Goal: Task Accomplishment & Management: Manage account settings

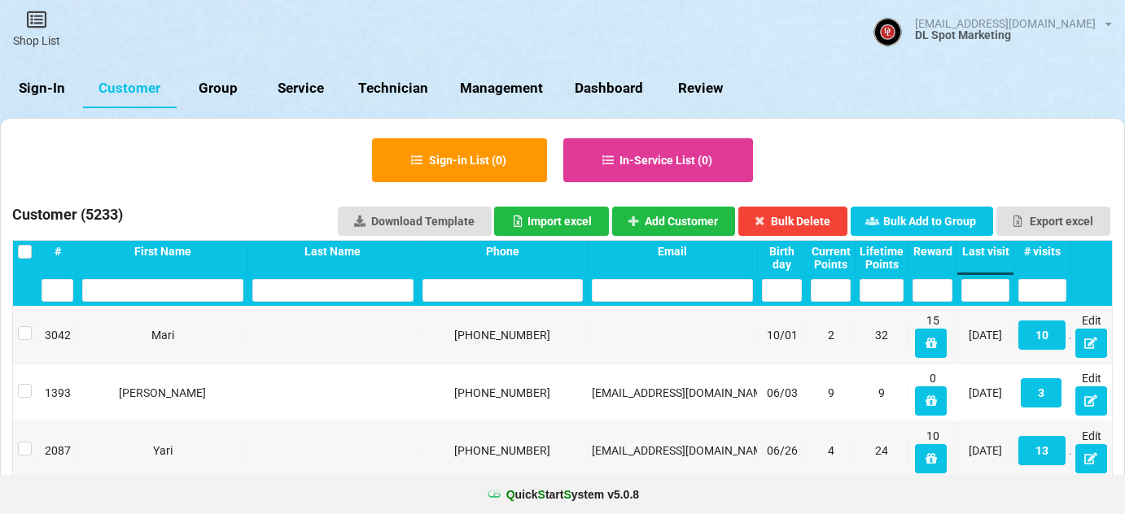
select select "25"
click at [52, 86] on link "Sign-In" at bounding box center [41, 88] width 83 height 39
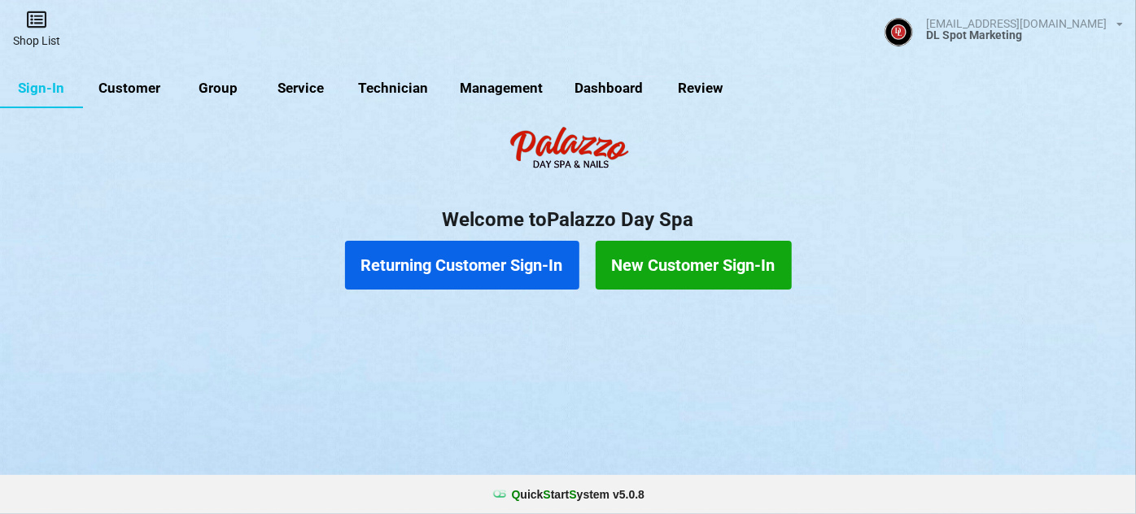
click at [30, 25] on icon at bounding box center [36, 20] width 23 height 20
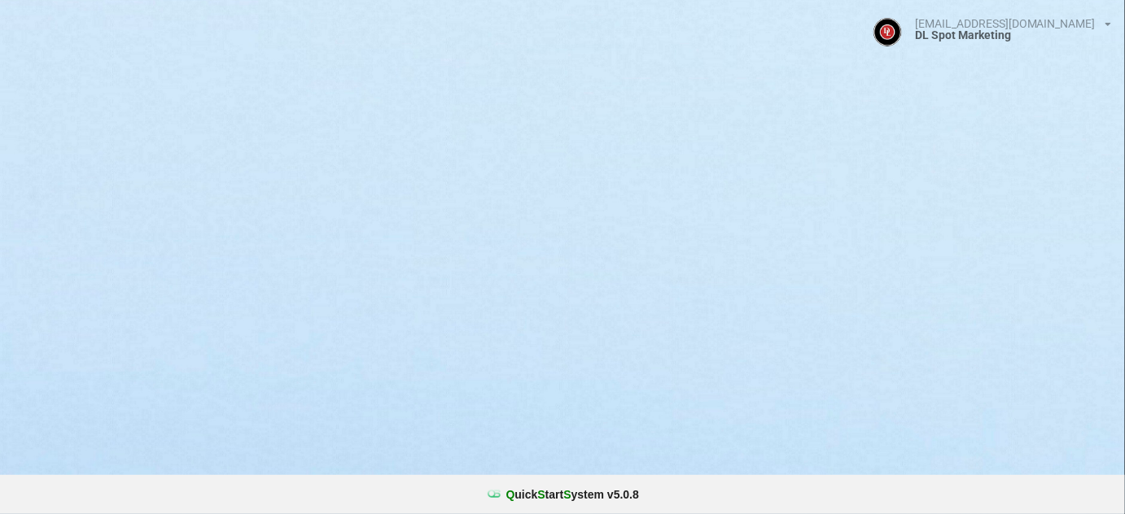
select select "25"
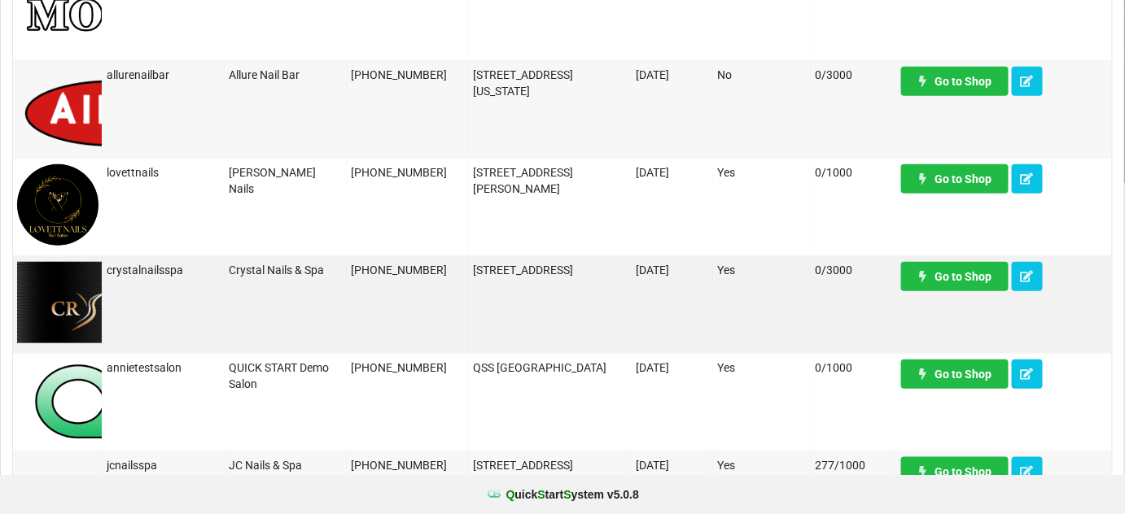
scroll to position [395, 0]
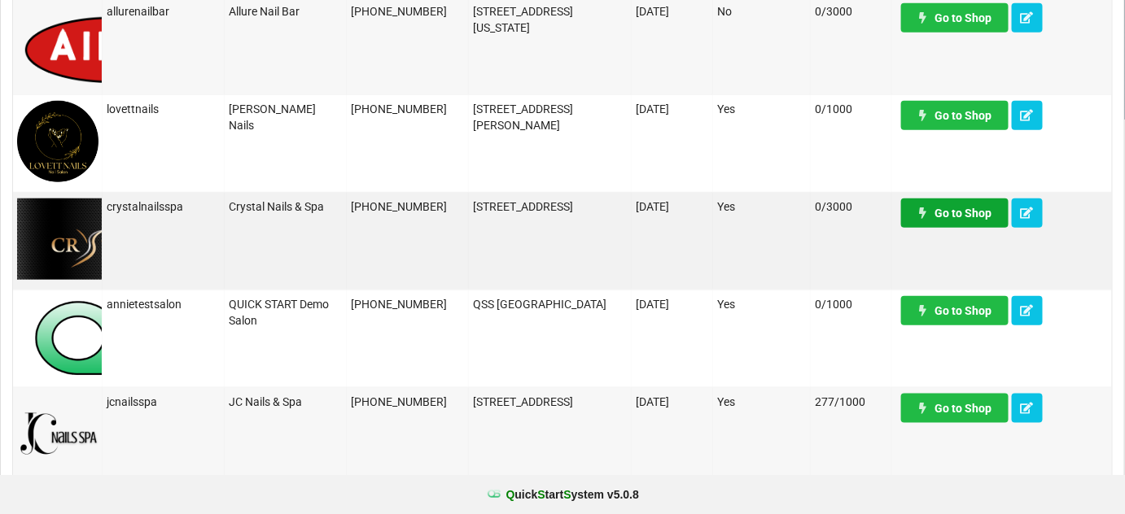
click at [955, 217] on link "Go to Shop" at bounding box center [954, 213] width 107 height 29
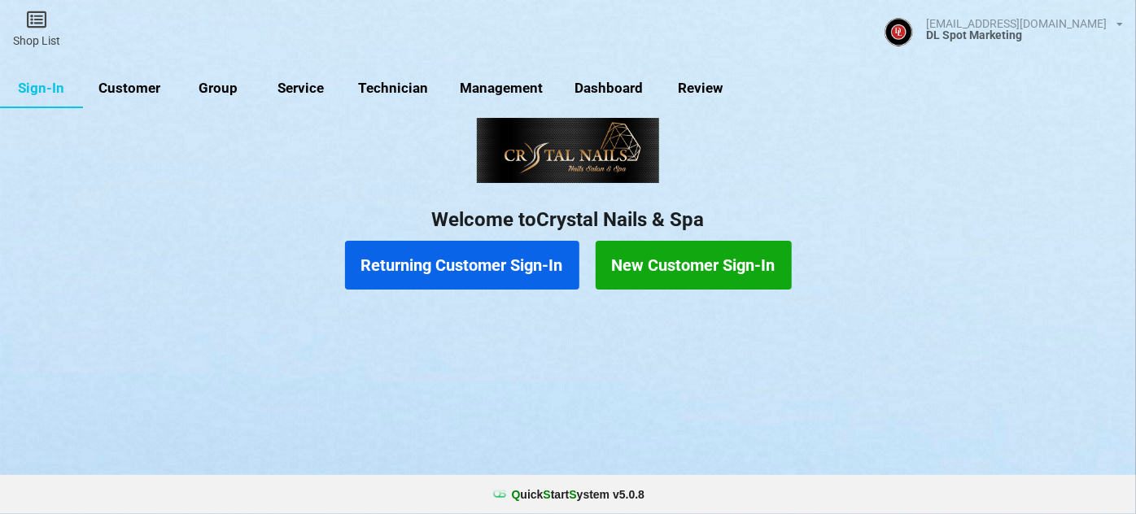
click at [140, 90] on link "Customer" at bounding box center [130, 88] width 94 height 39
select select "25"
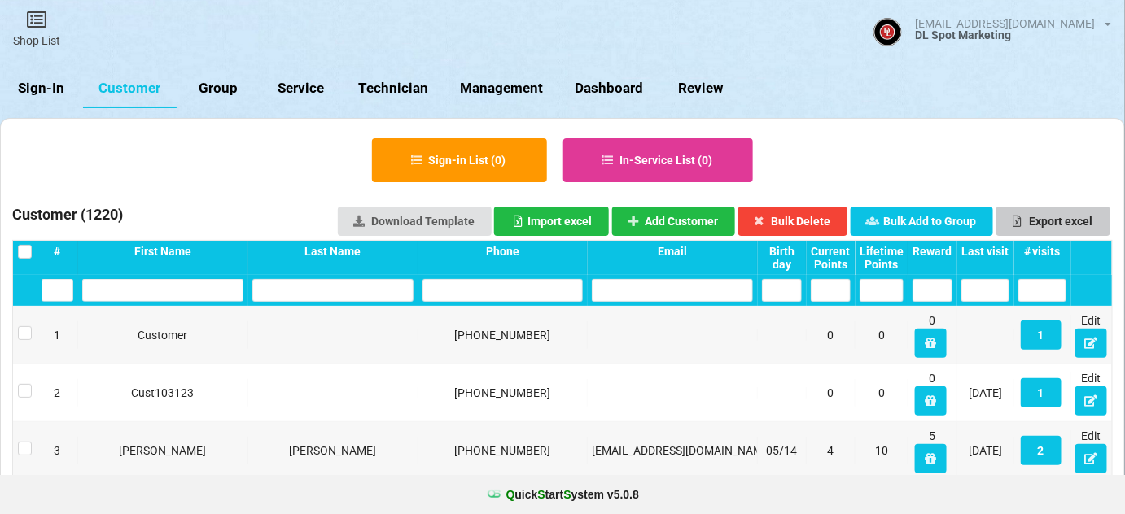
click at [1072, 222] on button "Export excel" at bounding box center [1053, 221] width 114 height 29
click at [168, 252] on div "First Name" at bounding box center [162, 251] width 161 height 13
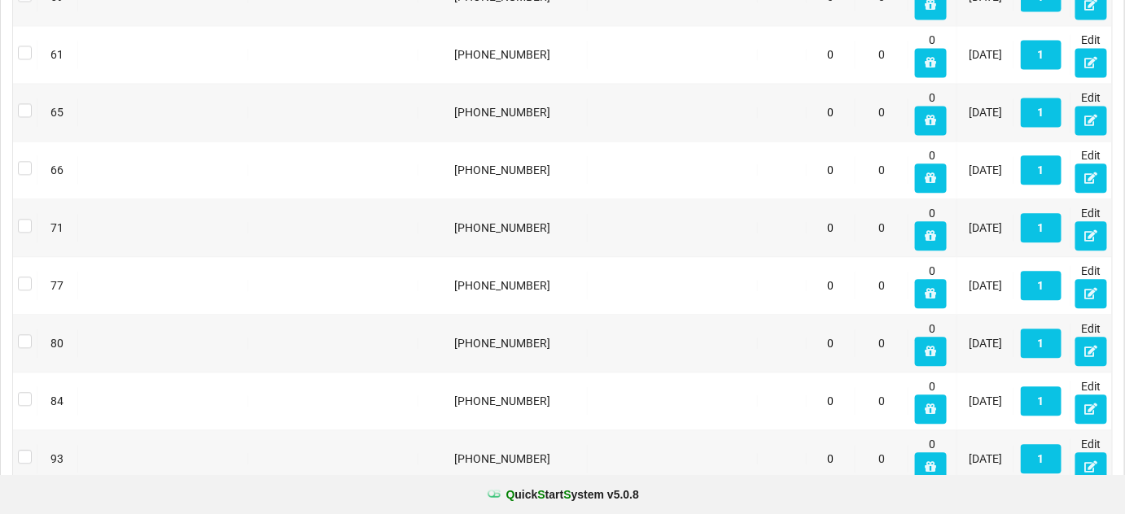
scroll to position [1317, 0]
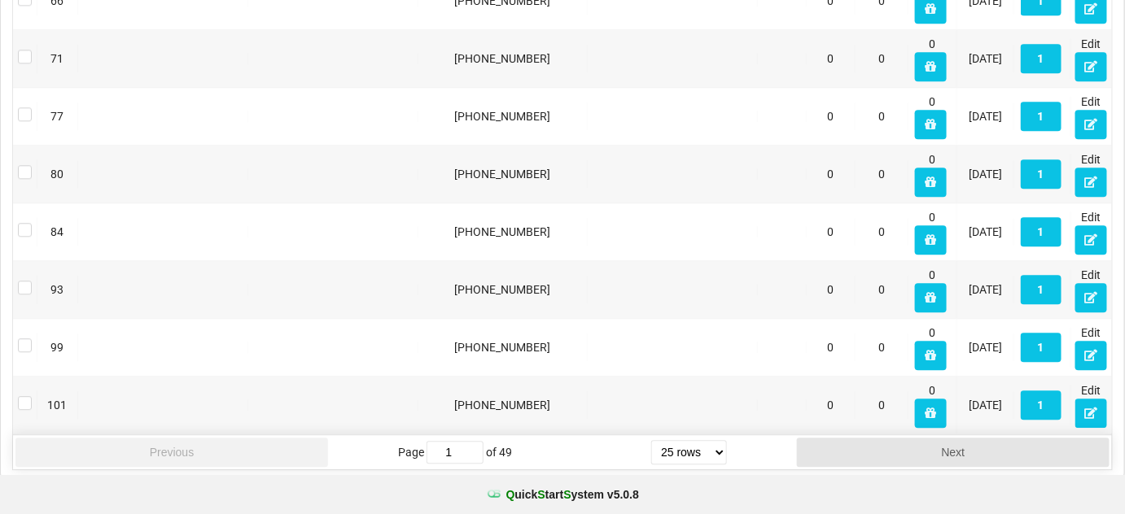
click at [723, 448] on select "5 rows 10 rows 20 rows 25 rows 50 rows 100 rows" at bounding box center [689, 452] width 76 height 24
select select "100"
click at [652, 465] on select "5 rows 10 rows 20 rows 25 rows 50 rows 100 rows" at bounding box center [689, 452] width 76 height 24
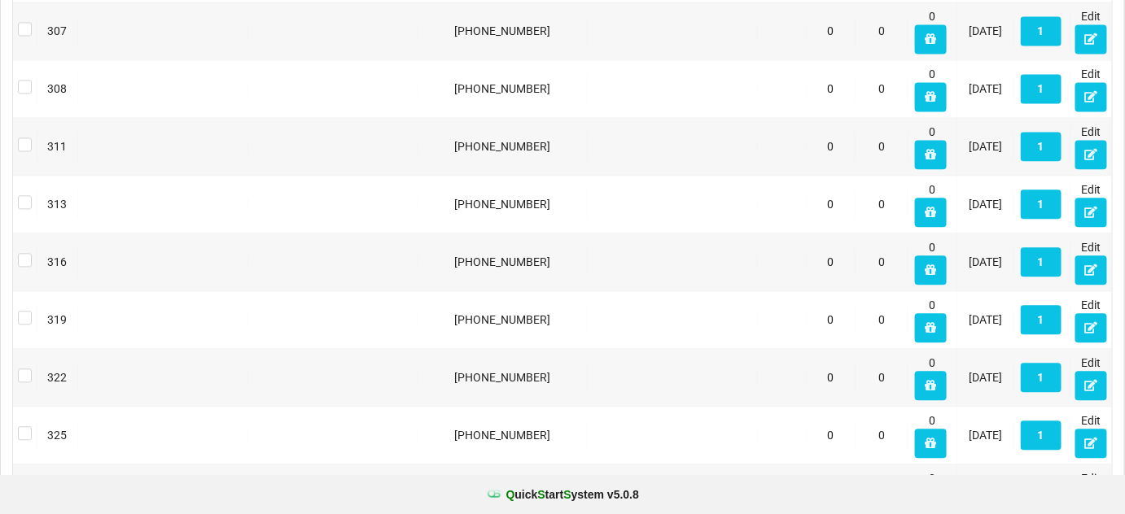
scroll to position [5635, 0]
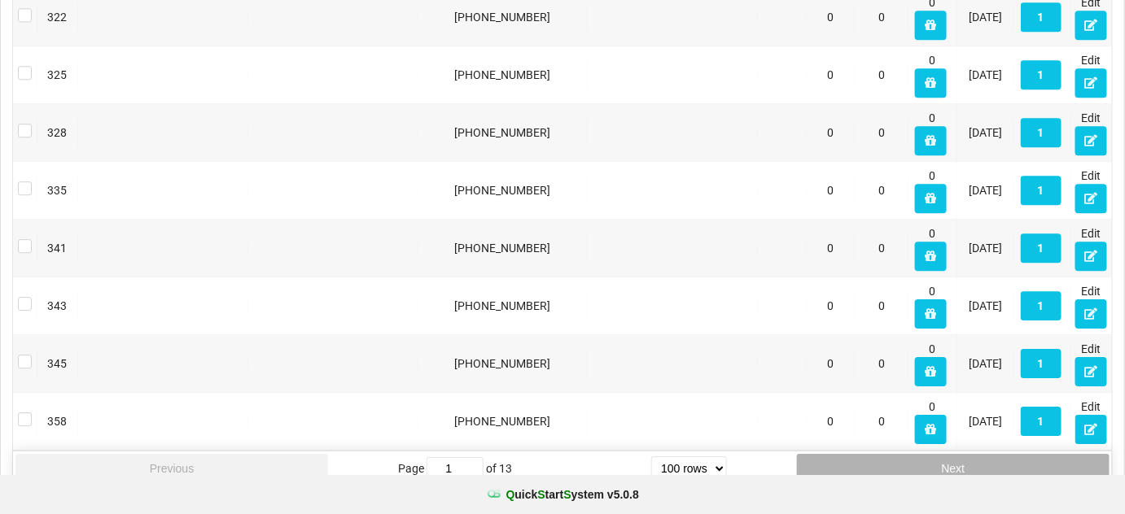
click at [939, 454] on button "Next" at bounding box center [953, 468] width 313 height 29
type input "4"
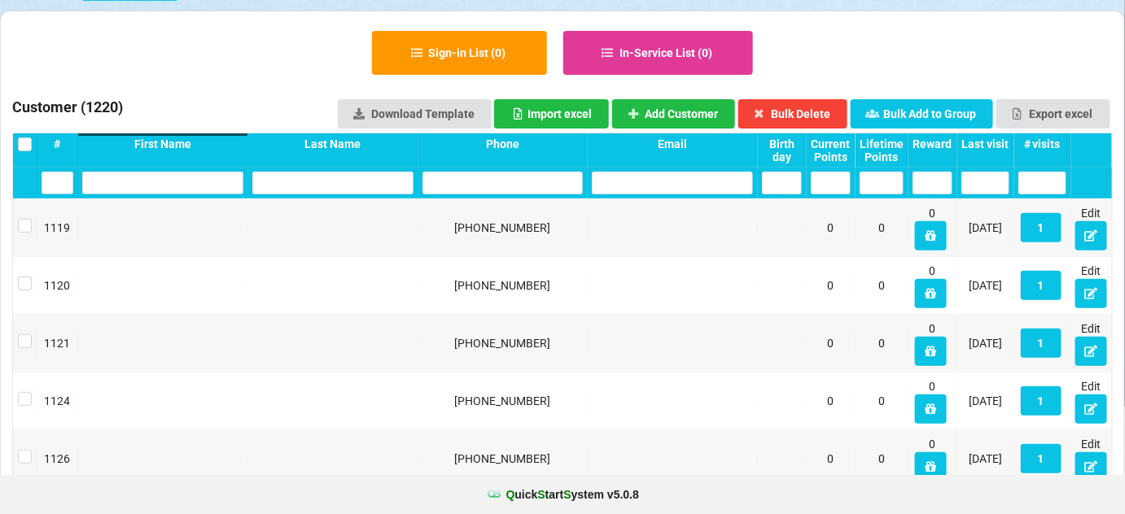
scroll to position [0, 0]
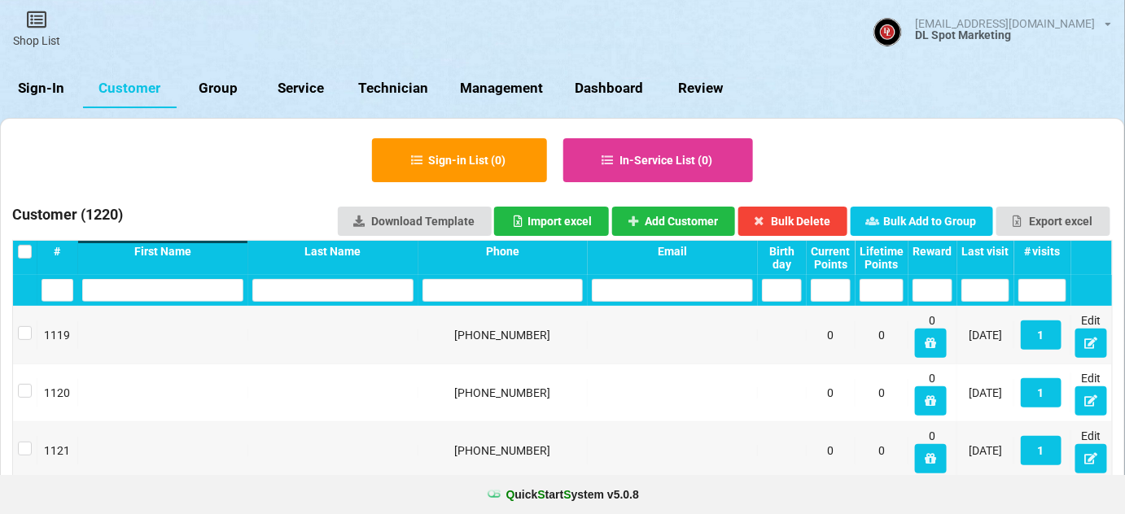
click at [212, 90] on link "Group" at bounding box center [218, 88] width 83 height 39
select select "25"
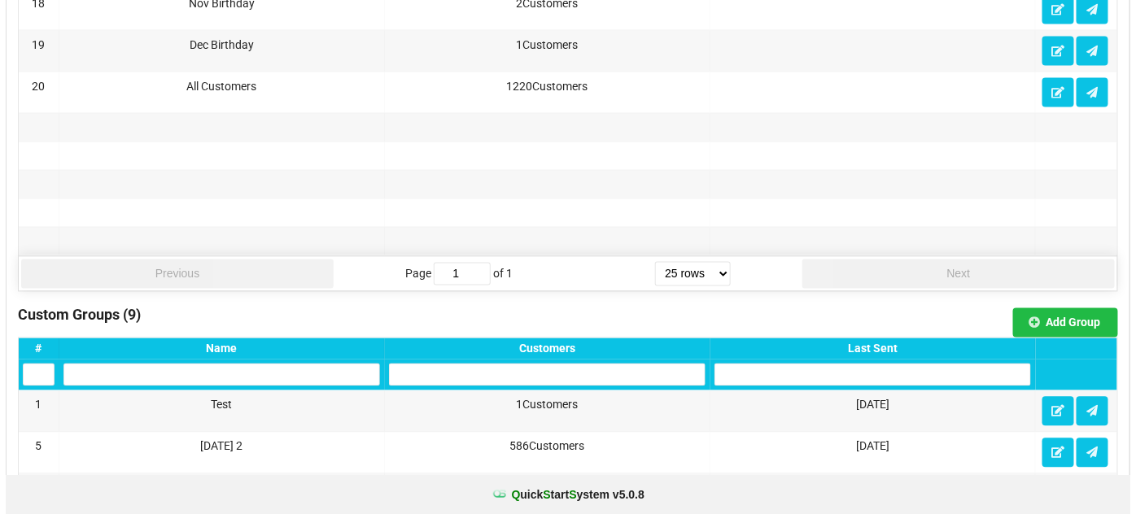
scroll to position [1183, 0]
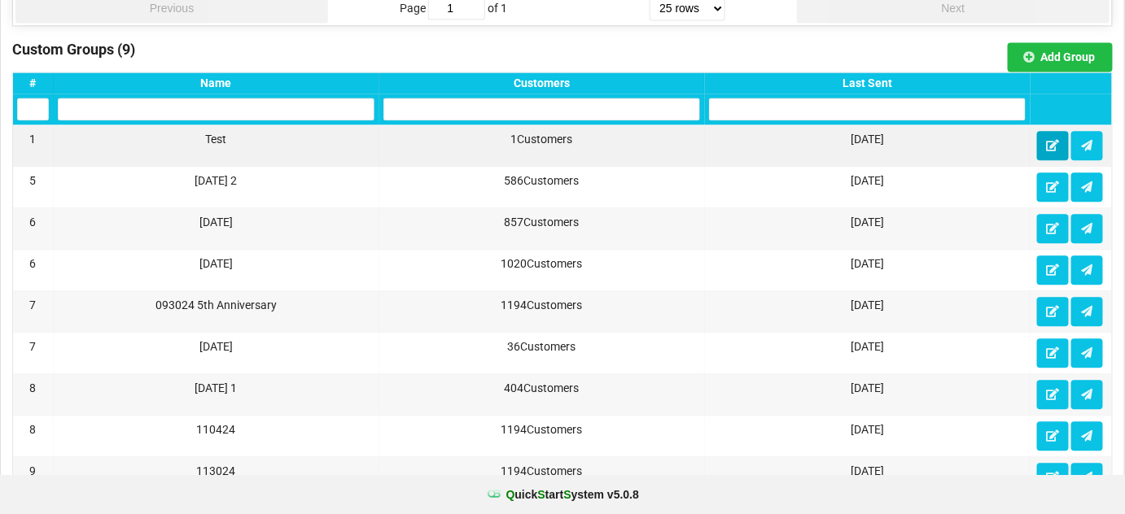
click at [1052, 140] on icon at bounding box center [1053, 145] width 14 height 10
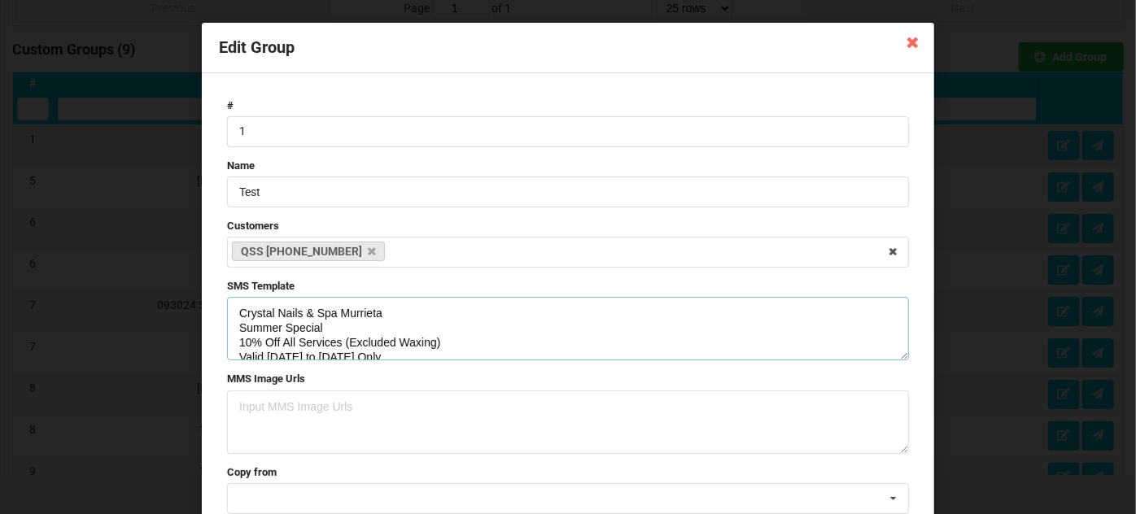
drag, startPoint x: 278, startPoint y: 327, endPoint x: 230, endPoint y: 338, distance: 50.0
click at [230, 338] on textarea "Crystal Nails & Spa Murrieta Summer Special 10% Off All Services (Excluded Waxi…" at bounding box center [568, 328] width 682 height 63
click at [276, 327] on textarea "Crystal Nails & Spa Murrieta Summer Special 10% Off All Services (Excluded Waxi…" at bounding box center [568, 328] width 682 height 63
click at [307, 352] on textarea "Crystal Nails & Spa Murrieta Pre [DATE] Special 10% Off All Services (Except Wa…" at bounding box center [568, 328] width 682 height 63
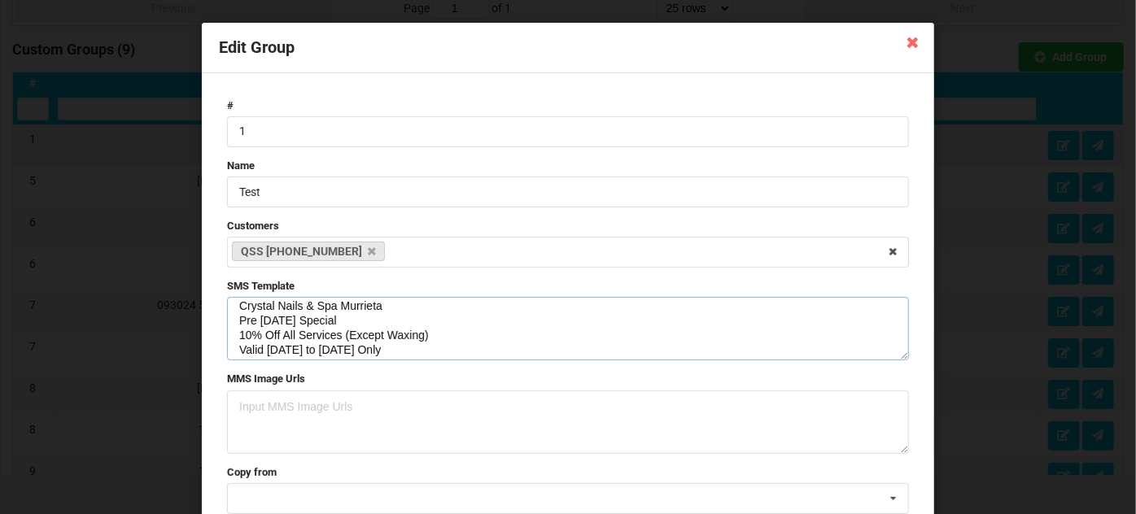
scroll to position [0, 0]
drag, startPoint x: 366, startPoint y: 341, endPoint x: 226, endPoint y: 298, distance: 146.5
click at [227, 298] on textarea "Crystal Nails & Spa Murrieta Pre [DATE] Special 10% Off All Services (Except Wa…" at bounding box center [568, 328] width 682 height 63
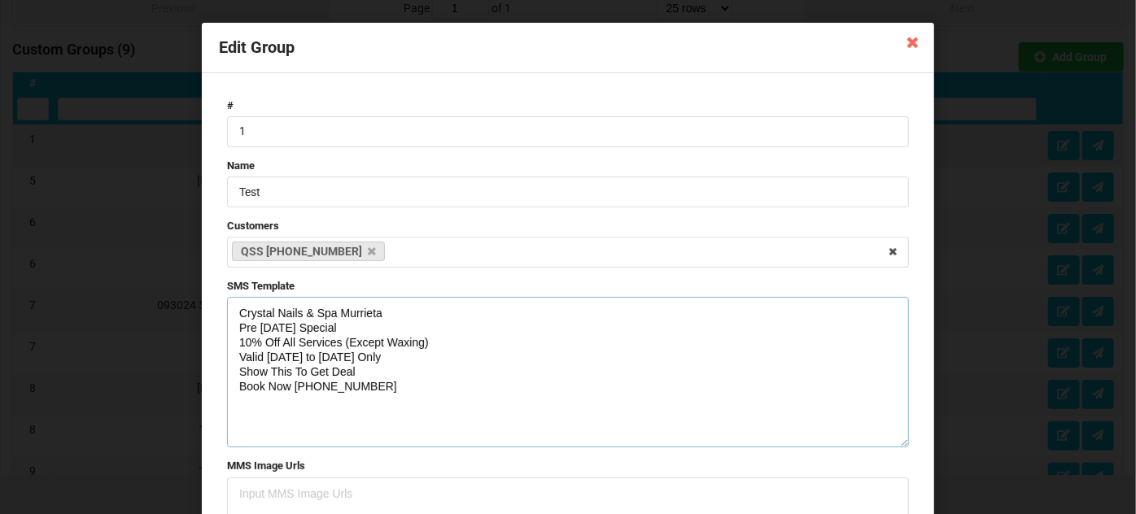
drag, startPoint x: 901, startPoint y: 357, endPoint x: 893, endPoint y: 446, distance: 89.1
click at [893, 447] on textarea "Crystal Nails & Spa Murrieta Pre [DATE] Special 10% Off All Services (Except Wa…" at bounding box center [568, 372] width 682 height 151
click at [374, 386] on textarea "Crystal Nails & Spa Murrieta Pre [DATE] Special 10% Off All Services (Except Wa…" at bounding box center [568, 373] width 682 height 153
drag, startPoint x: 382, startPoint y: 385, endPoint x: 226, endPoint y: 315, distance: 170.5
click at [227, 315] on textarea "Crystal Nails & Spa Murrieta Pre [DATE] Special 10% Off All Services (Except Wa…" at bounding box center [568, 373] width 682 height 153
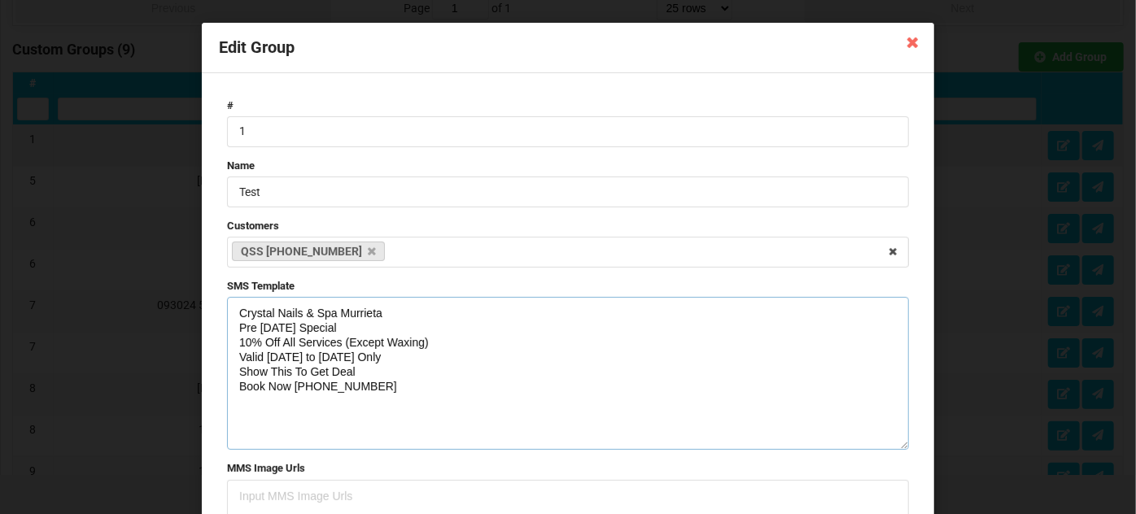
paste textarea "- Excluded Waxing Valid 8/25 -"
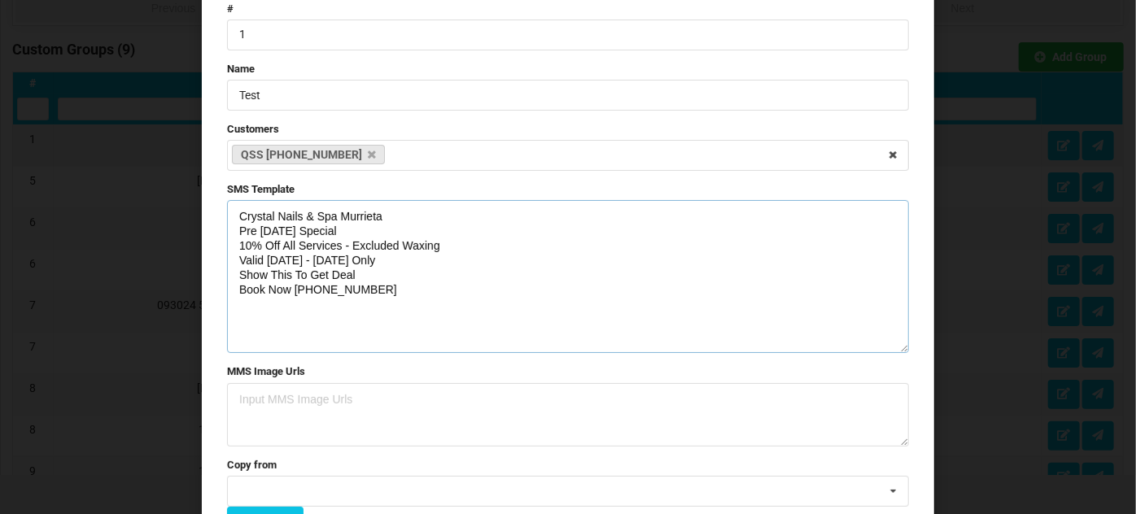
scroll to position [98, 0]
click at [385, 297] on textarea "Crystal Nails & Spa Murrieta Pre [DATE] Special 10% Off All Services - Excluded…" at bounding box center [568, 275] width 682 height 153
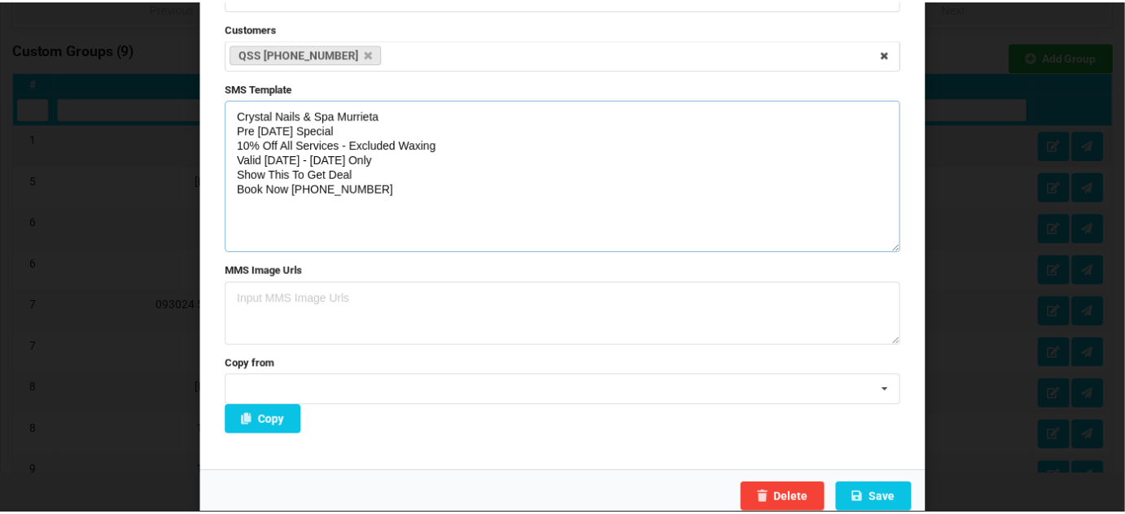
scroll to position [206, 0]
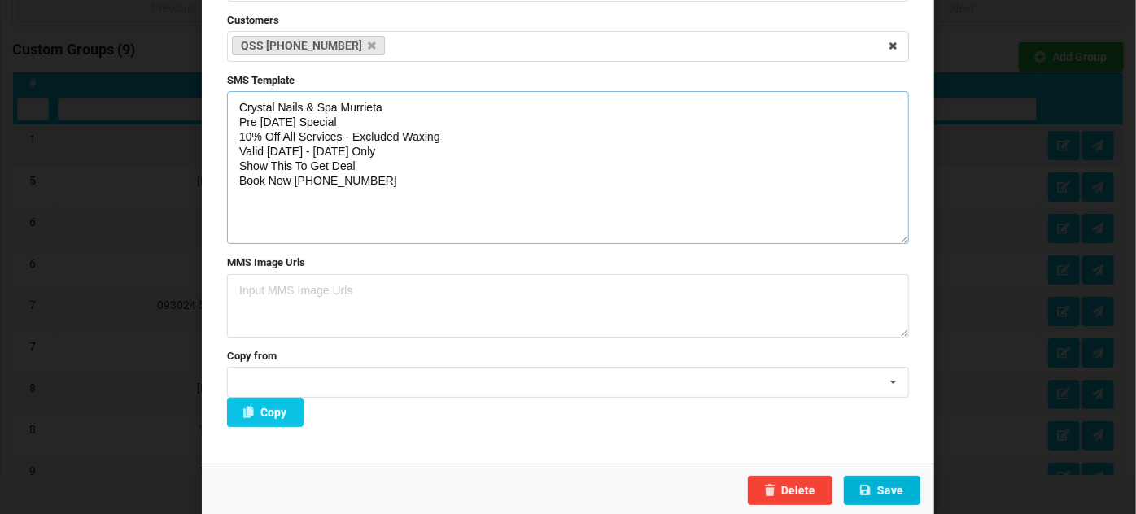
type textarea "Crystal Nails & Spa Murrieta Pre [DATE] Special 10% Off All Services - Excluded…"
click at [891, 487] on button "Save" at bounding box center [882, 490] width 77 height 29
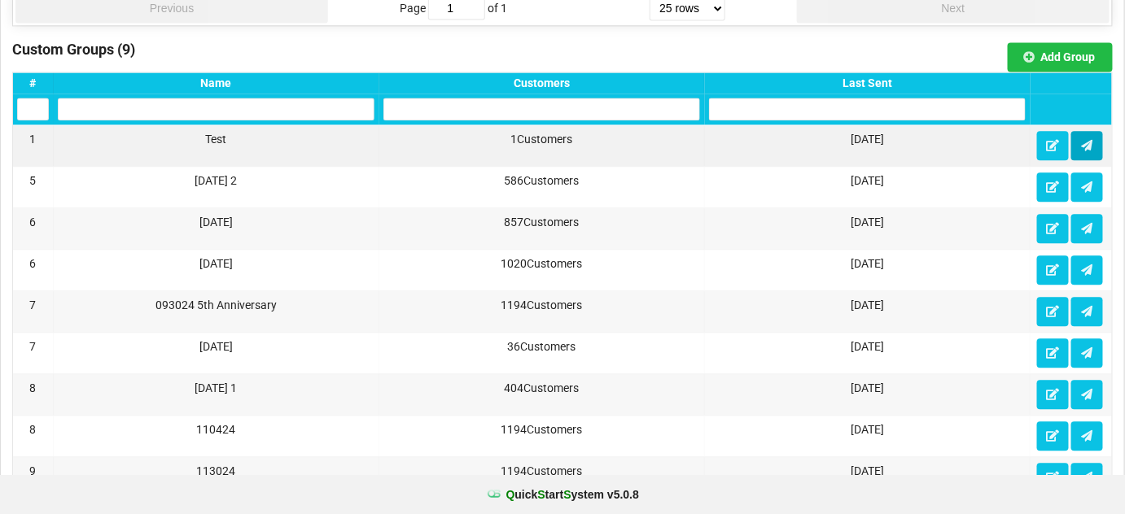
click at [1083, 140] on icon at bounding box center [1087, 145] width 14 height 10
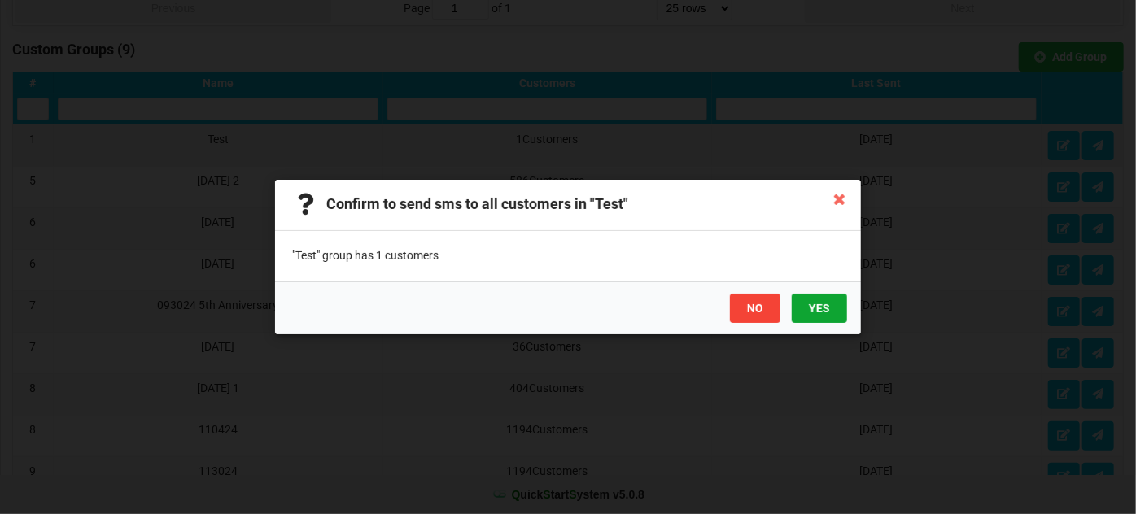
click at [829, 311] on button "YES" at bounding box center [819, 308] width 55 height 29
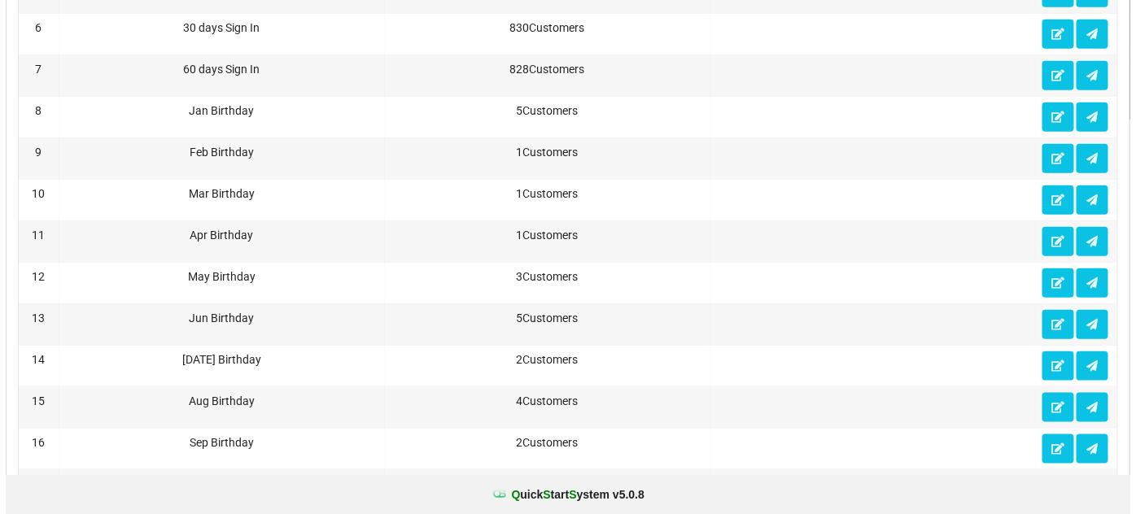
scroll to position [0, 0]
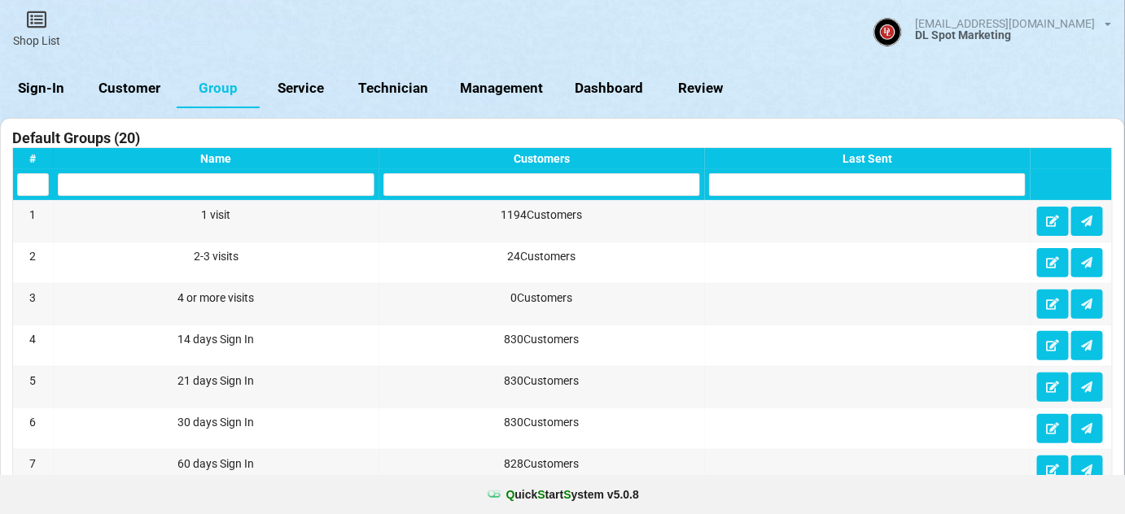
click at [41, 85] on link "Sign-In" at bounding box center [41, 88] width 83 height 39
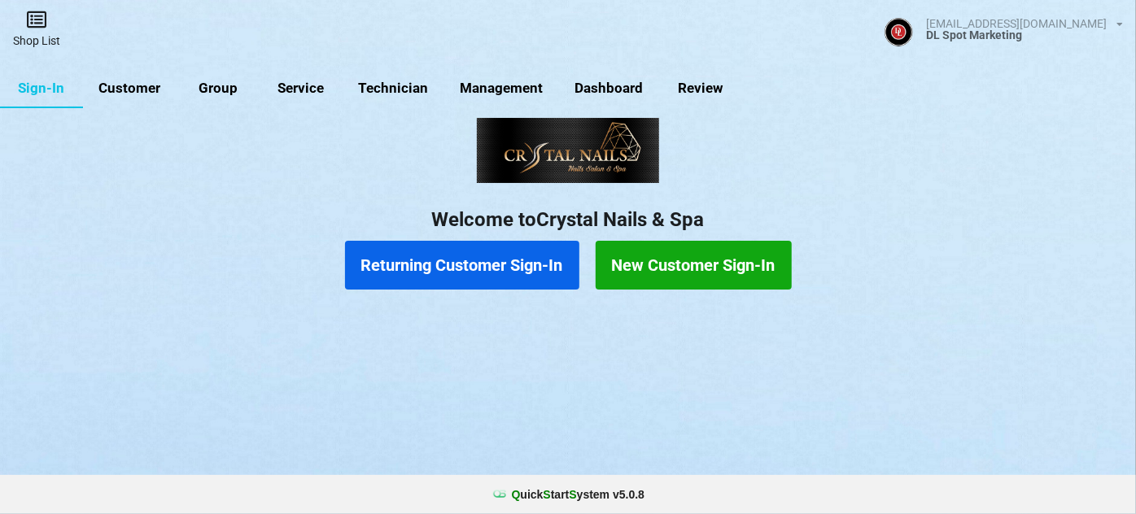
click at [37, 29] on link "Shop List" at bounding box center [36, 29] width 73 height 58
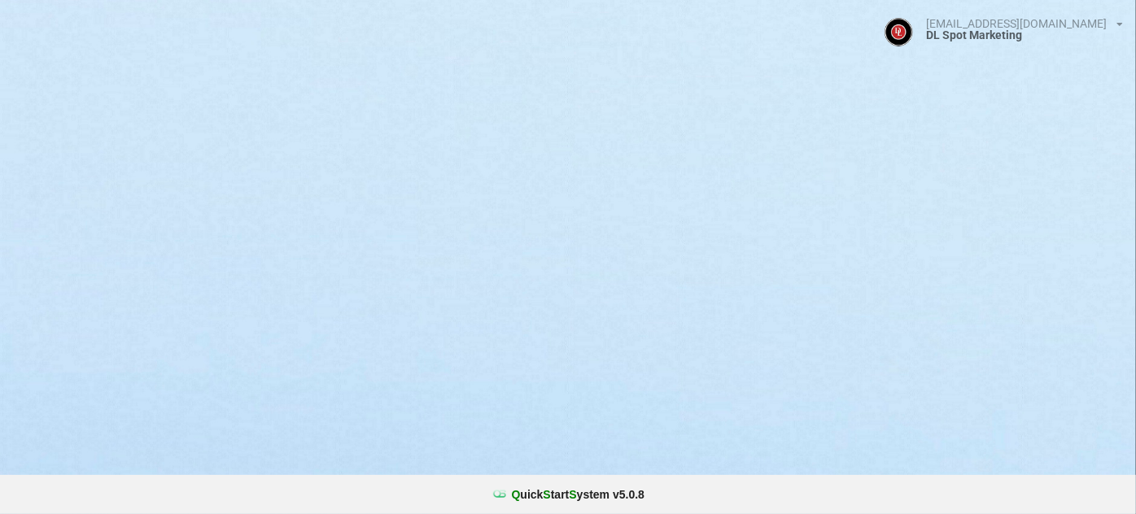
select select "25"
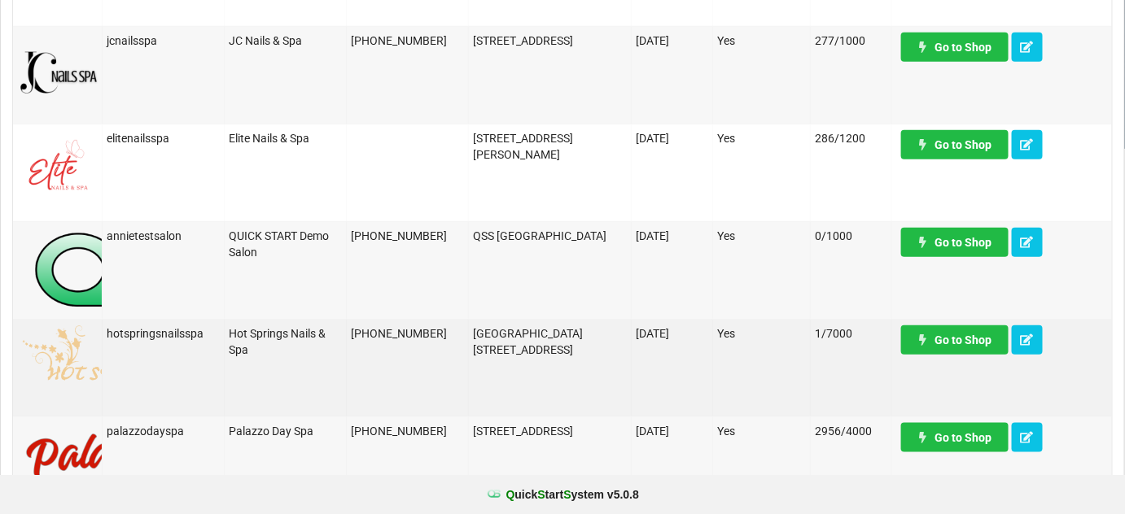
scroll to position [395, 0]
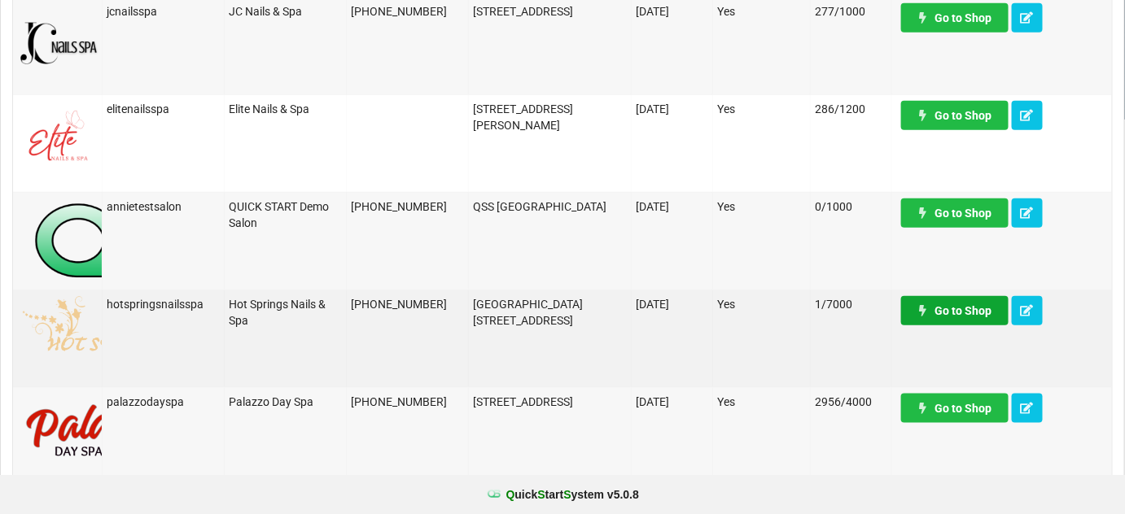
click at [970, 312] on link "Go to Shop" at bounding box center [954, 310] width 107 height 29
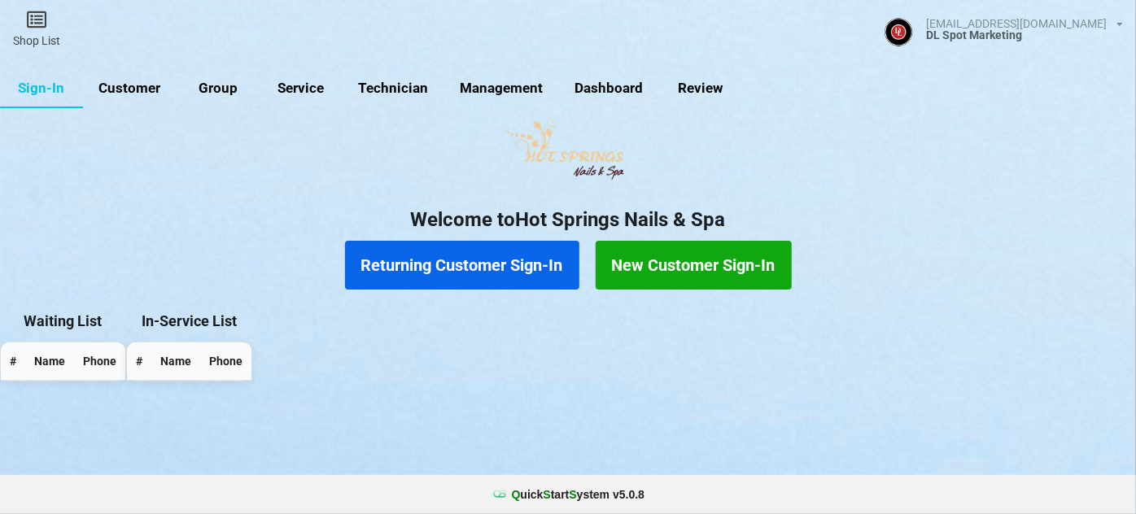
click at [142, 92] on link "Customer" at bounding box center [130, 88] width 94 height 39
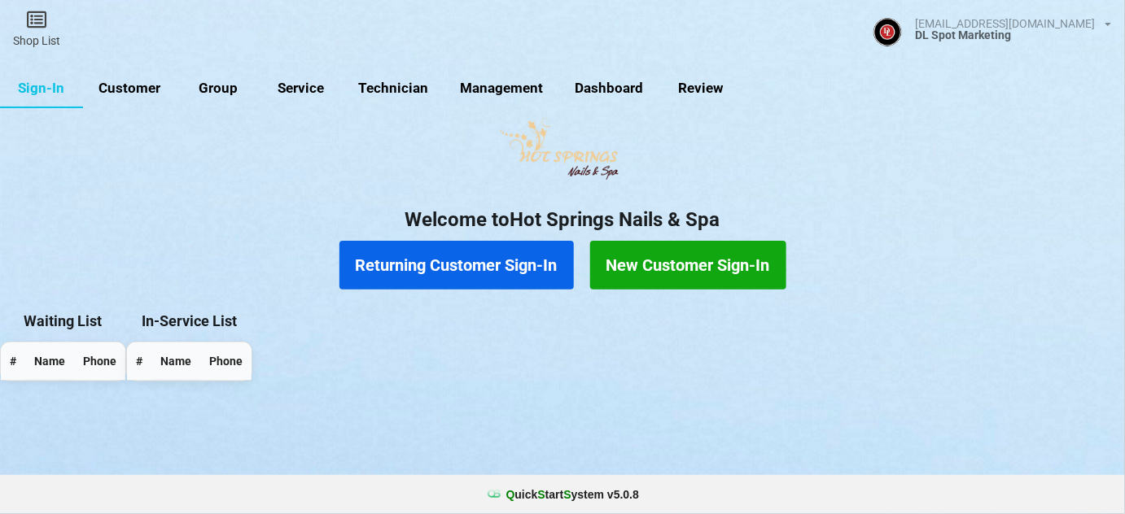
select select "25"
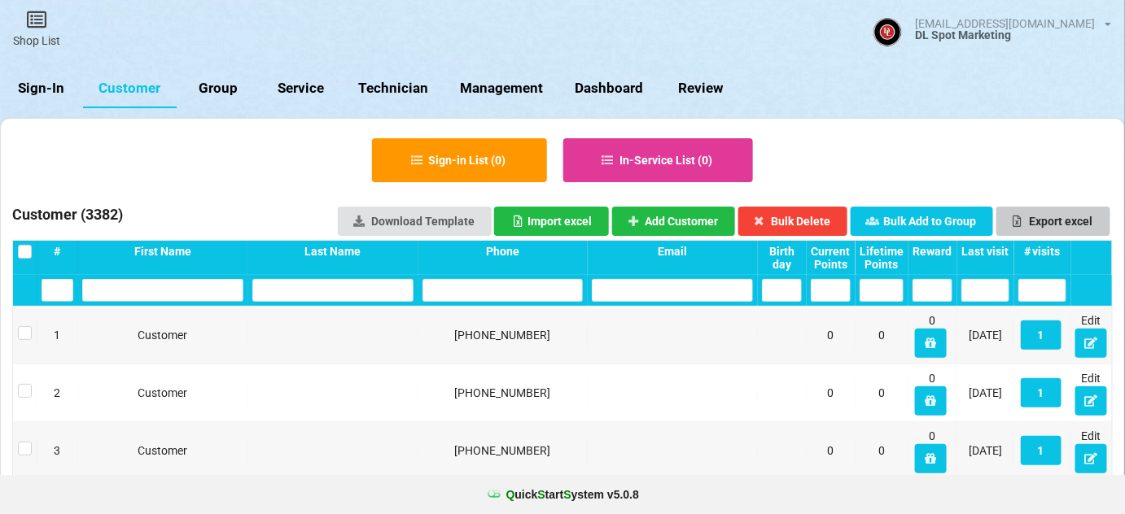
click at [1061, 218] on button "Export excel" at bounding box center [1053, 221] width 114 height 29
click at [466, 286] on input "text" at bounding box center [502, 290] width 161 height 23
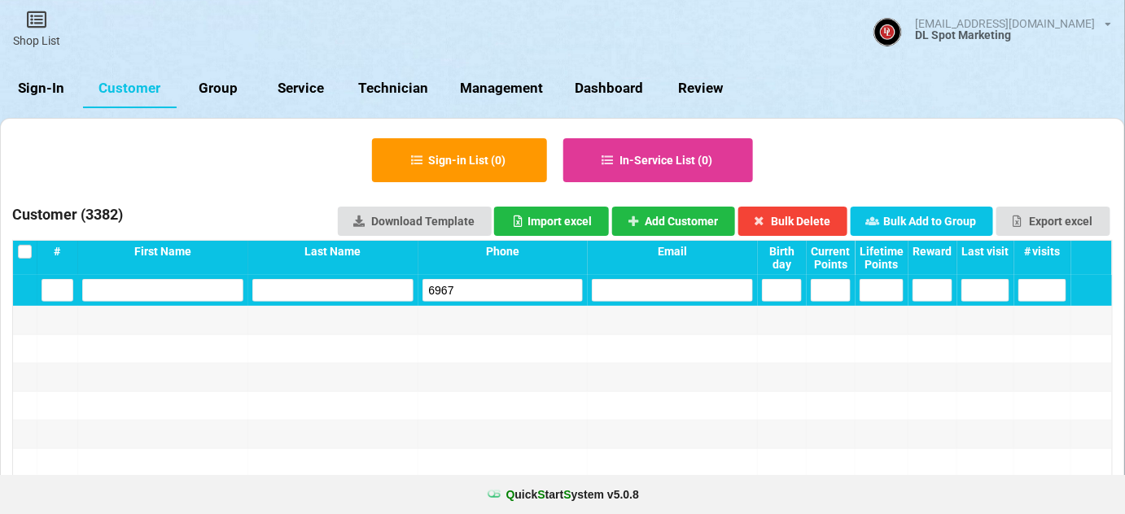
click at [488, 287] on input "6967" at bounding box center [502, 290] width 161 height 23
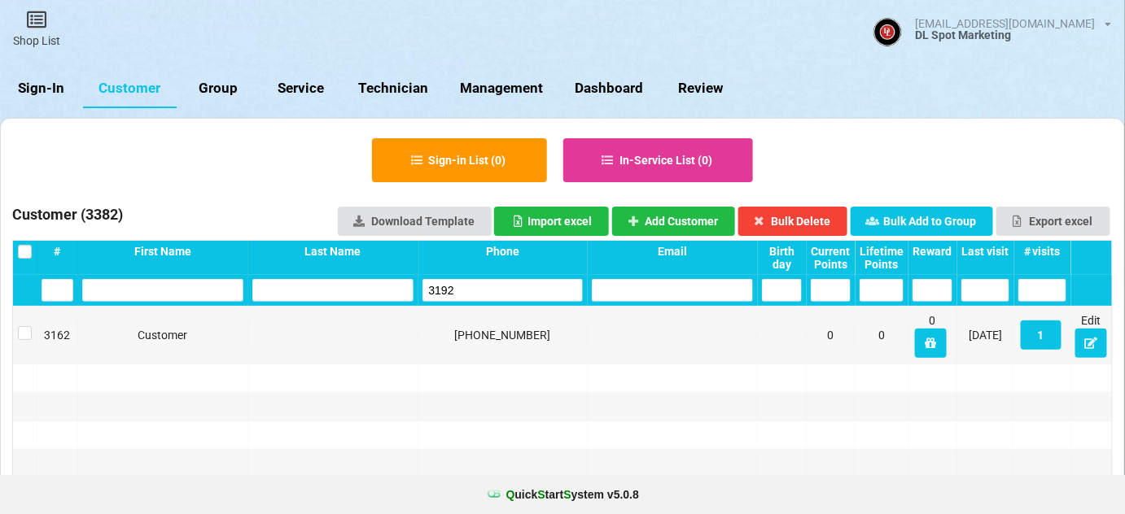
click at [488, 291] on input "3192" at bounding box center [502, 290] width 161 height 23
click at [493, 296] on input "2780" at bounding box center [502, 290] width 161 height 23
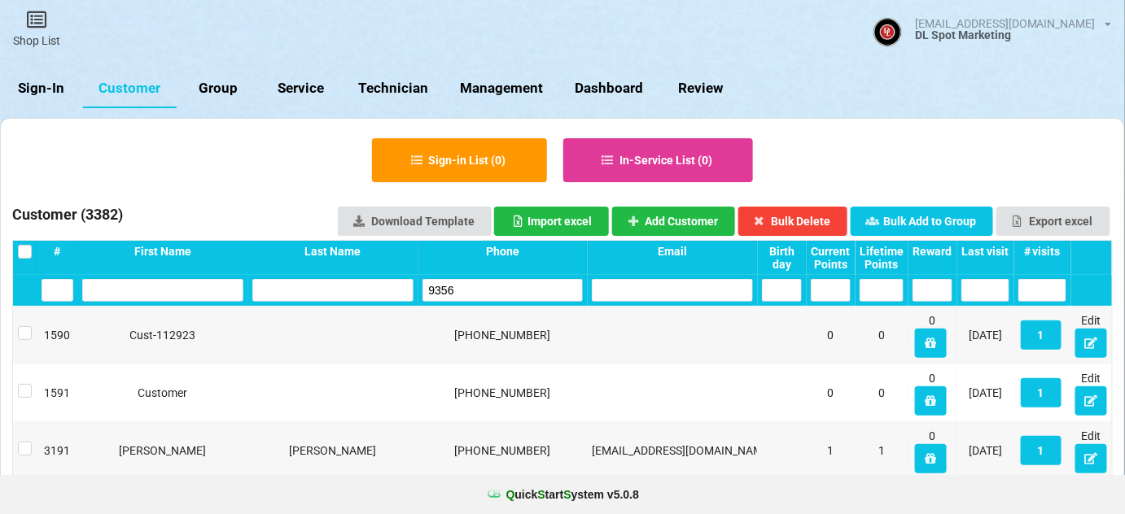
click at [474, 288] on input "9356" at bounding box center [502, 290] width 161 height 23
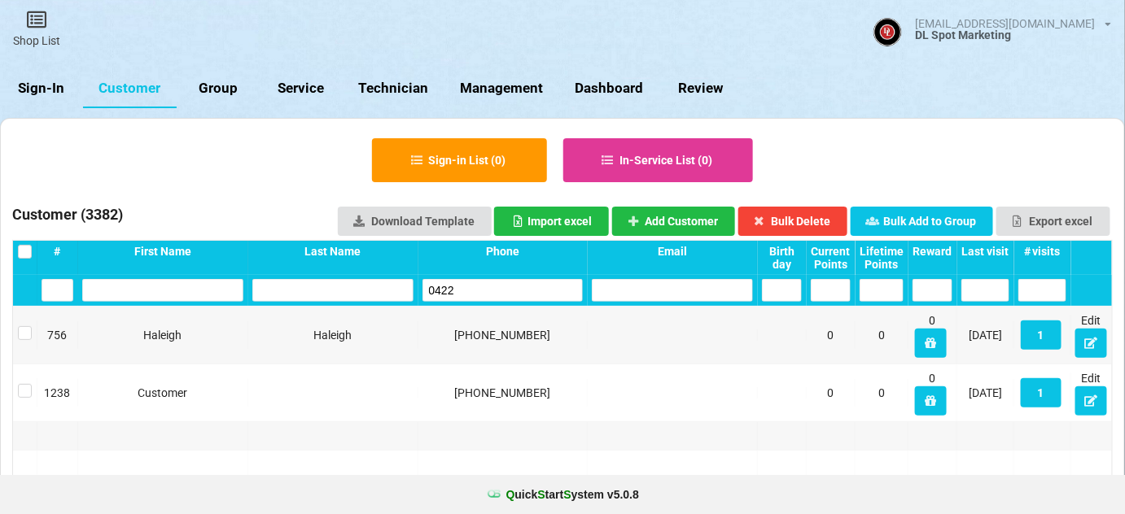
click at [460, 287] on input "0422" at bounding box center [502, 290] width 161 height 23
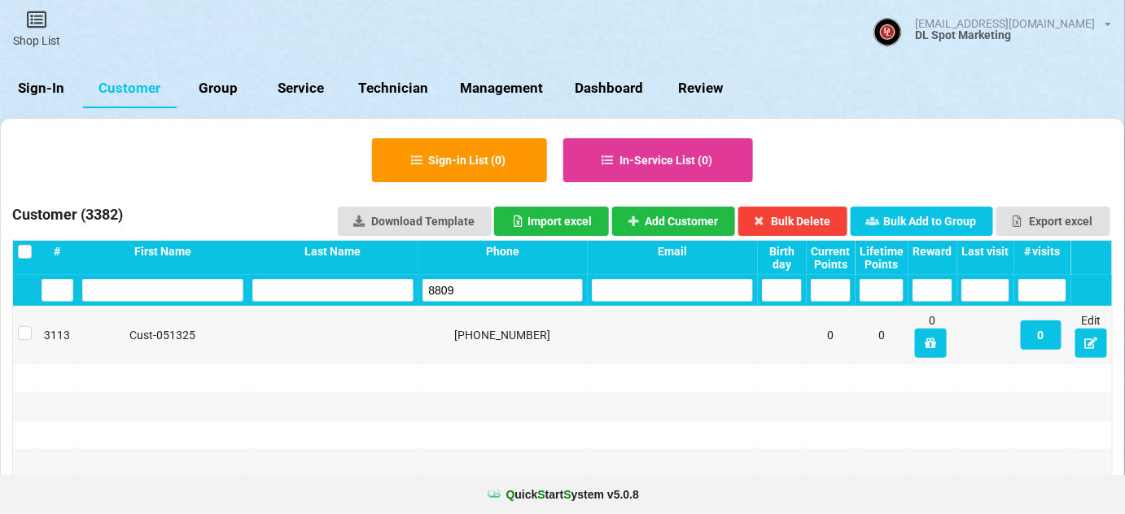
click at [501, 282] on input "8809" at bounding box center [502, 290] width 161 height 23
click at [501, 284] on input "8809" at bounding box center [502, 290] width 161 height 23
type input "4773"
click at [219, 91] on link "Group" at bounding box center [218, 88] width 83 height 39
select select "25"
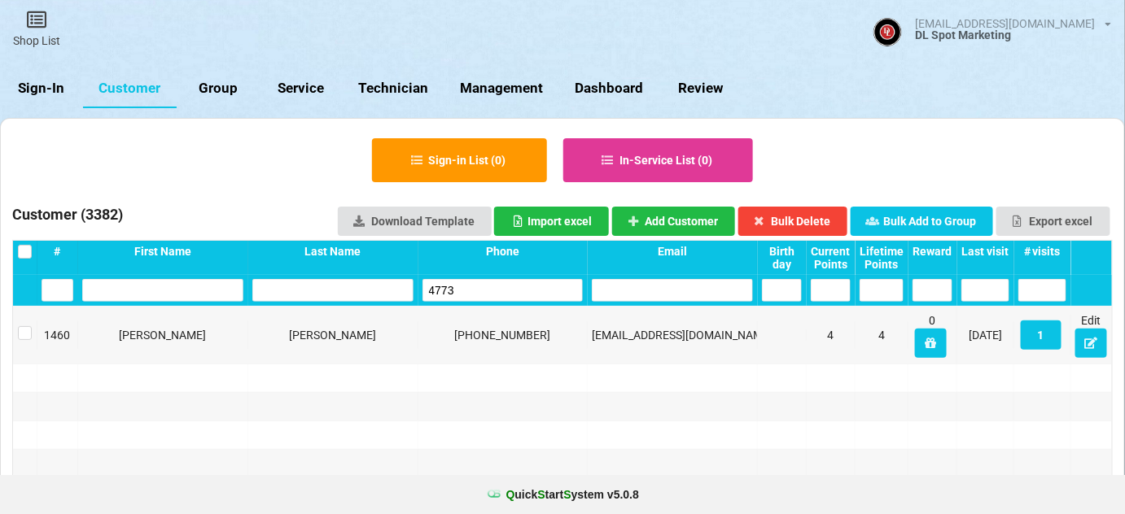
select select "25"
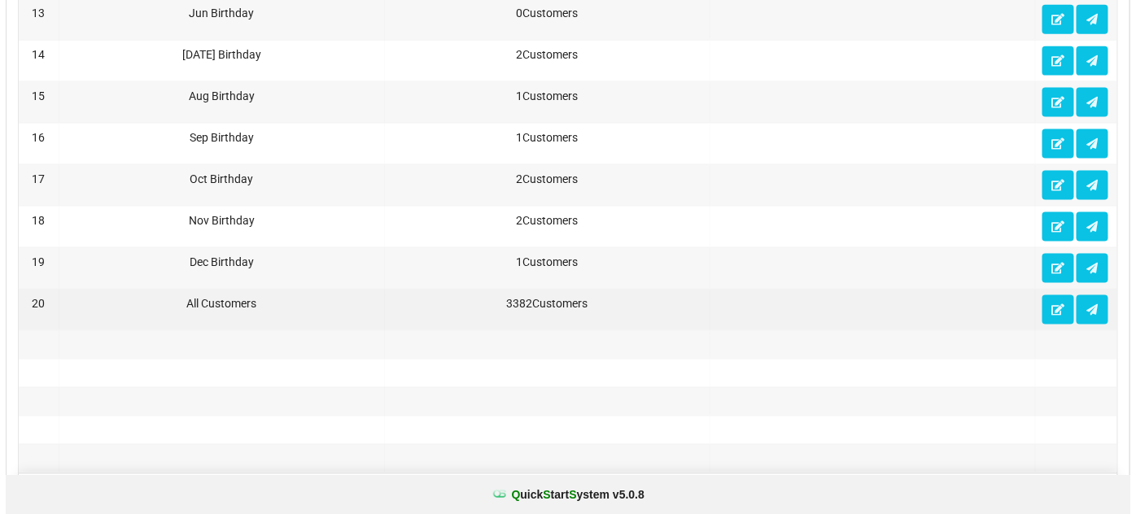
scroll to position [987, 0]
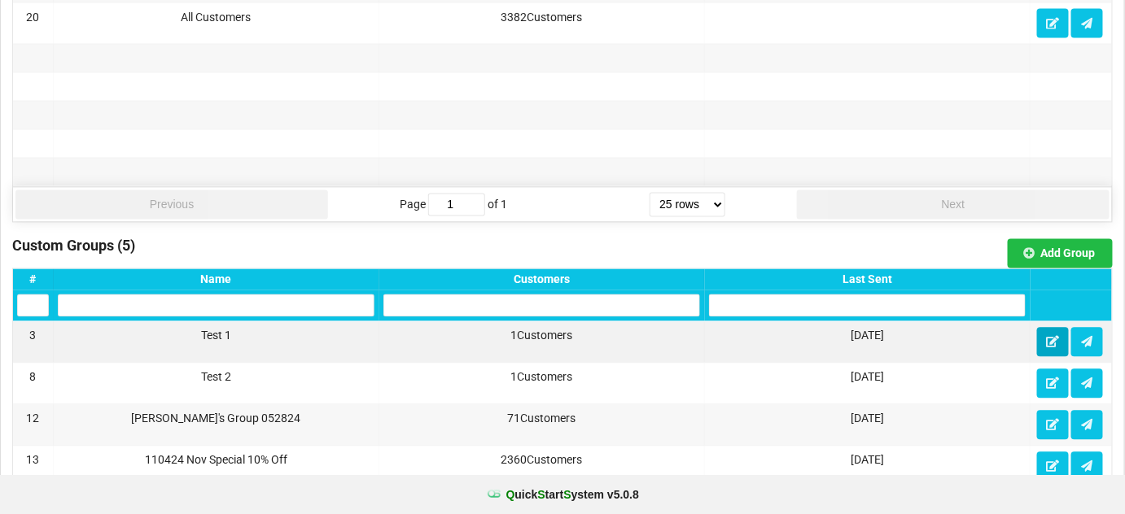
click at [1059, 337] on icon at bounding box center [1053, 342] width 14 height 10
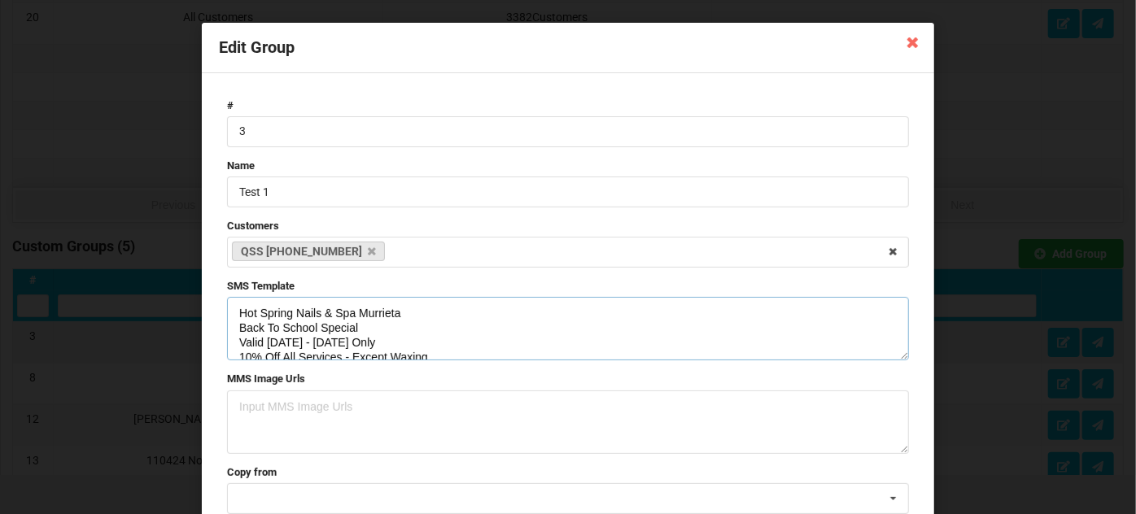
drag, startPoint x: 313, startPoint y: 328, endPoint x: 234, endPoint y: 331, distance: 78.2
click at [234, 331] on textarea "Hot Spring Nails & Spa Murrieta Back To School Special Valid 8/4 - 8/9/25 Only …" at bounding box center [568, 328] width 682 height 63
click at [328, 316] on textarea "Hot Spring Nails & Spa Murrieta Back To School Special Valid 8/4 - 8/9/25 Only …" at bounding box center [568, 328] width 682 height 63
type textarea "Hot Spring Nails Spa Murrieta Back To School Special Valid 8/4 - 8/9/25 Only 10…"
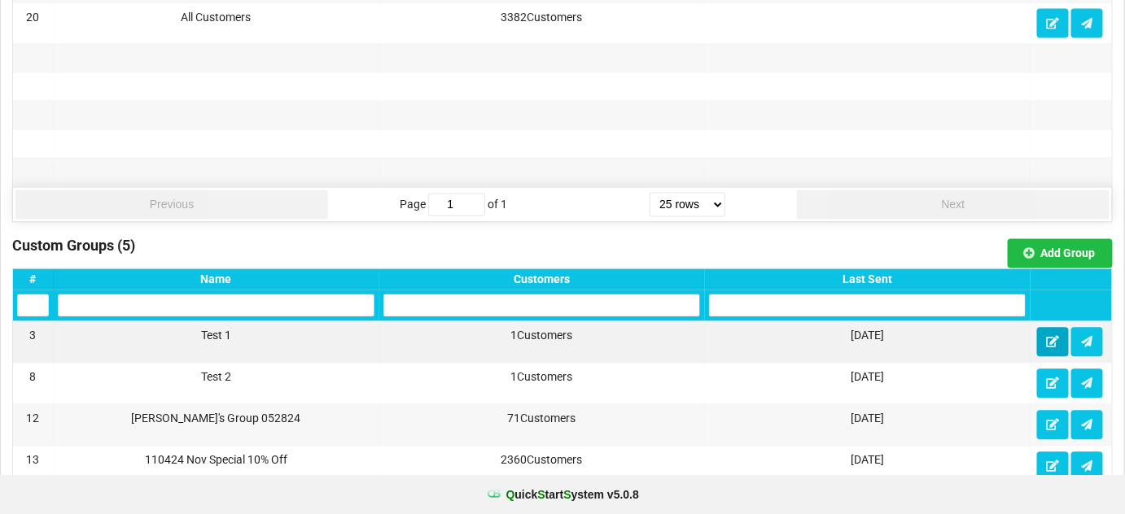
click at [1059, 337] on icon at bounding box center [1053, 342] width 14 height 10
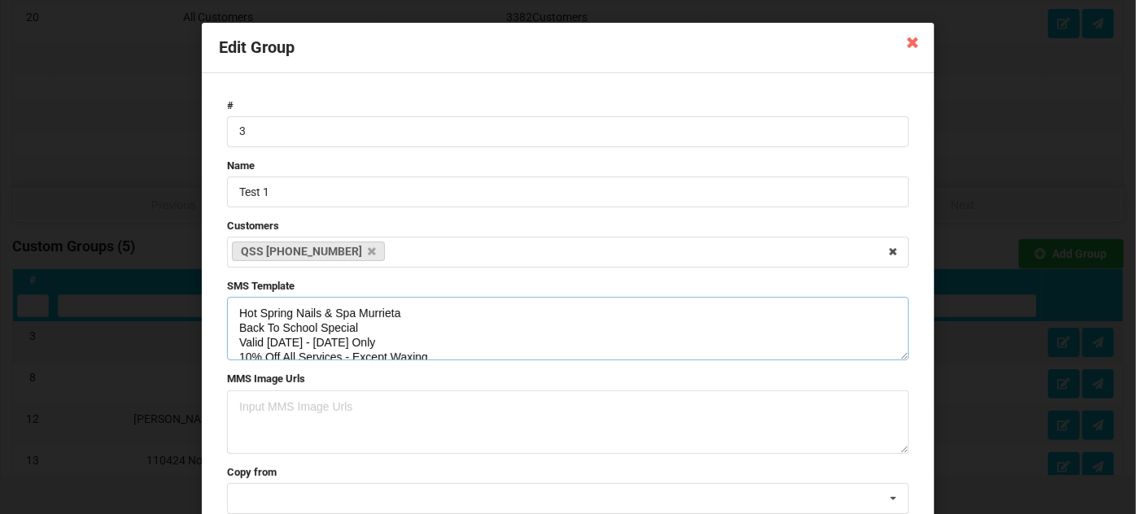
click at [327, 312] on textarea "Hot Spring Nails & Spa Murrieta Back To School Special Valid 8/4 - 8/9/25 Only …" at bounding box center [568, 328] width 682 height 63
drag, startPoint x: 235, startPoint y: 313, endPoint x: 386, endPoint y: 311, distance: 150.6
click at [386, 311] on textarea "Hot Spring Nail Spa Murrieta Back To School Special Valid 8/4 - 8/9/25 Only 10%…" at bounding box center [568, 328] width 682 height 63
click at [311, 313] on textarea "Hot Spring Nail Spa Murrieta Back To School Special Valid 8/4 - 8/9/25 Only 10%…" at bounding box center [568, 328] width 682 height 63
click at [353, 329] on textarea "Hot Spring Nails Spa Murrieta Pre Labor Day Special Valid 8/4 - 8/9/25 Only 10%…" at bounding box center [568, 328] width 682 height 63
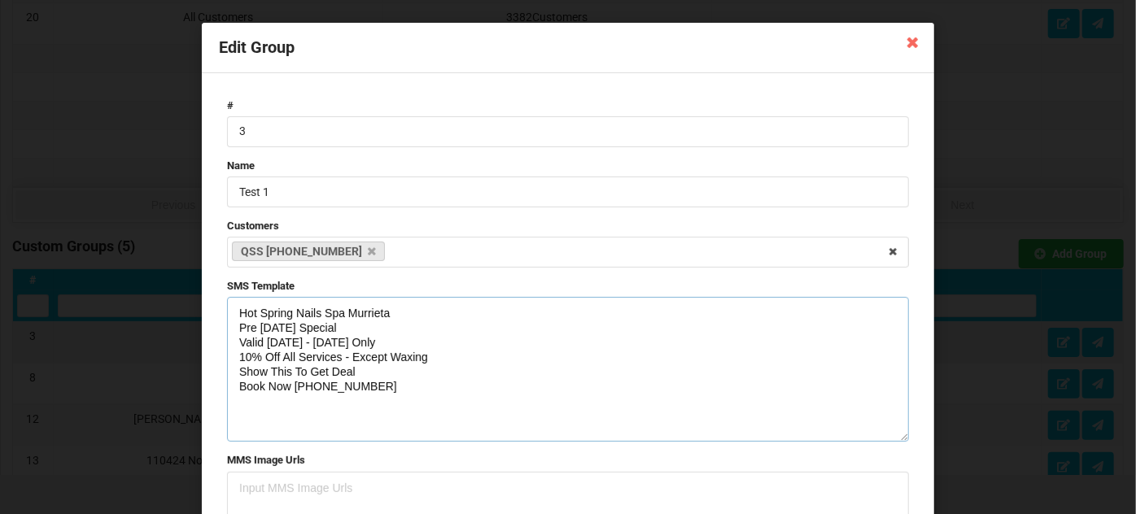
drag, startPoint x: 902, startPoint y: 357, endPoint x: 896, endPoint y: 440, distance: 82.4
click at [896, 440] on textarea "Hot Spring Nails Spa Murrieta Pre Labor Day Special Valid 8/4 - 8/9/25 Only 10%…" at bounding box center [568, 369] width 682 height 145
drag, startPoint x: 426, startPoint y: 354, endPoint x: 226, endPoint y: 361, distance: 199.6
click at [227, 361] on textarea "Hot Spring Nails Spa Murrieta Pre Labor Day Special Valid 8/4 - 8/9/25 Only 10%…" at bounding box center [568, 369] width 682 height 145
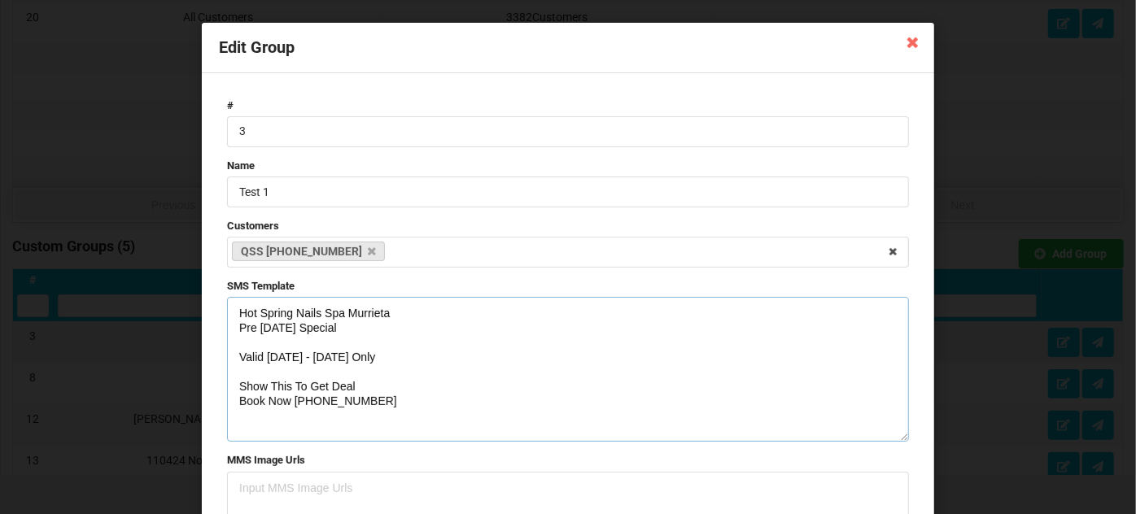
paste textarea "10% Off All Services - Except Waxing"
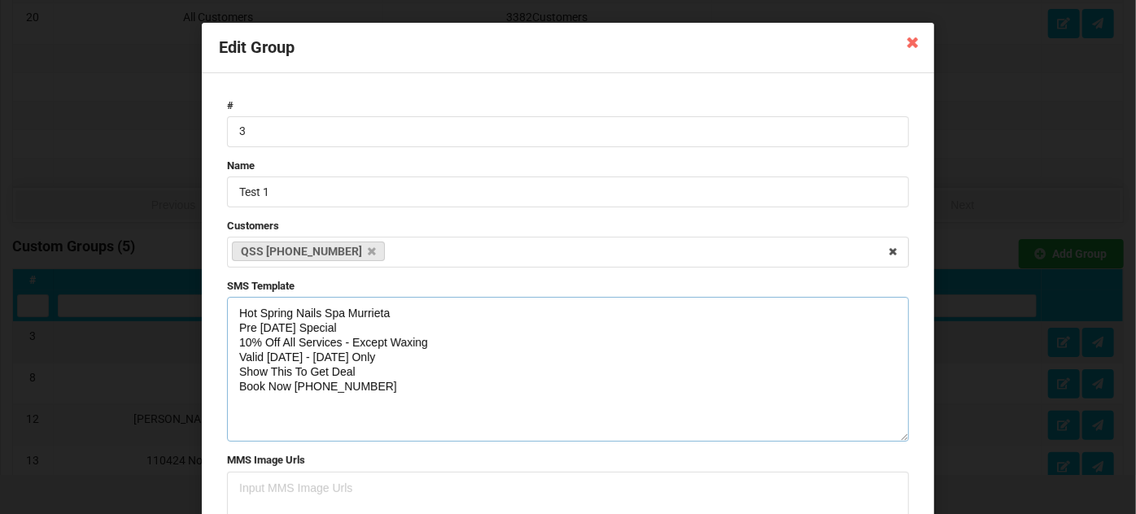
click at [278, 357] on textarea "Hot Spring Nails Spa Murrieta Pre Labor Day Special 10% Off All Services - Exce…" at bounding box center [568, 369] width 682 height 145
drag, startPoint x: 365, startPoint y: 389, endPoint x: 236, endPoint y: 312, distance: 150.8
click at [236, 312] on textarea "Hot Spring Nails Spa Murrieta Pre Labor Day Special 10% Off All Services - Exce…" at bounding box center [568, 369] width 682 height 145
type textarea "Hot Spring Nails Spa Murrieta Pre Labor Day Special 10% Off All Services - Exce…"
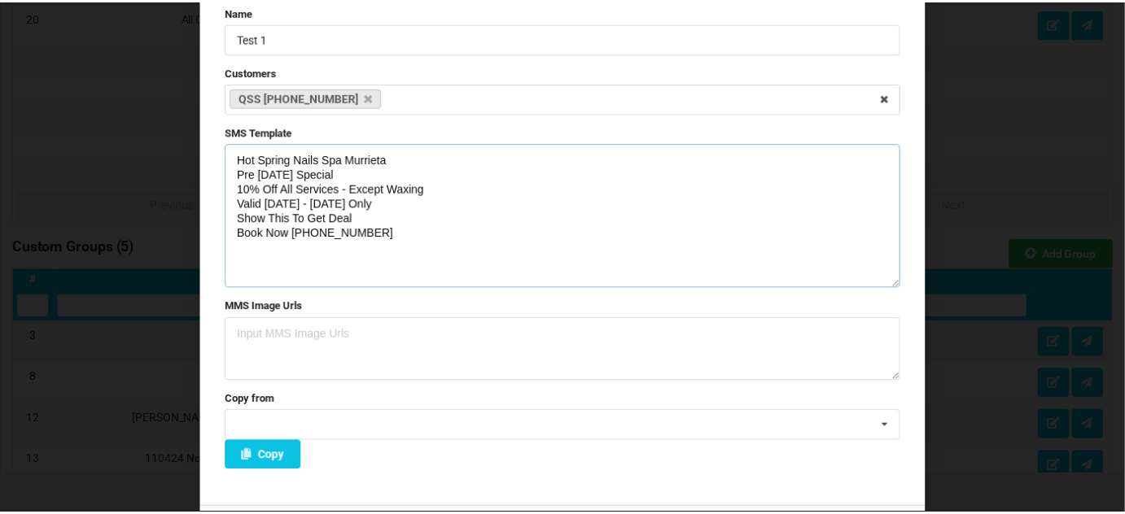
scroll to position [197, 0]
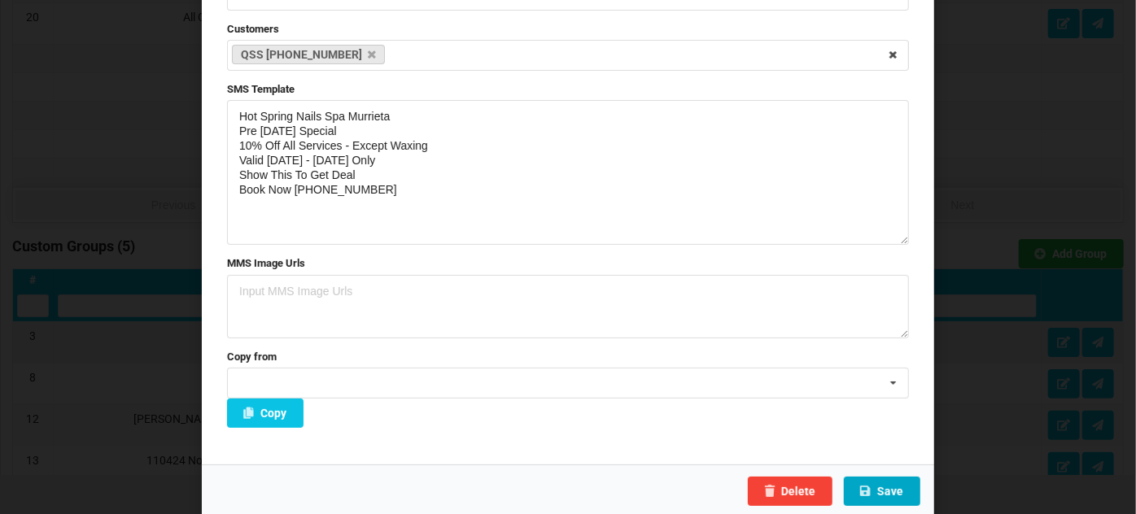
click at [890, 493] on button "Save" at bounding box center [882, 491] width 77 height 29
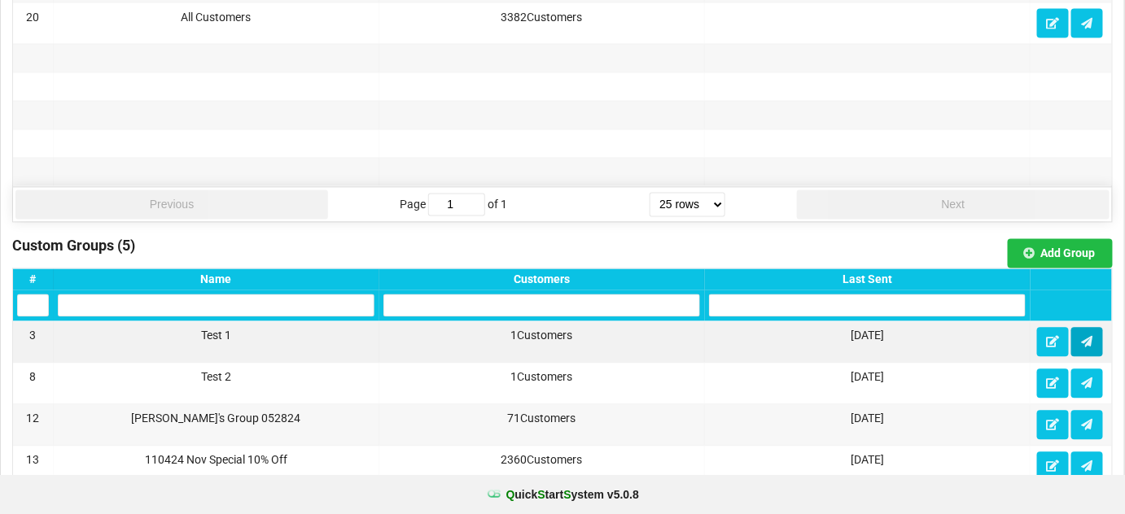
click at [1085, 337] on icon at bounding box center [1087, 342] width 14 height 10
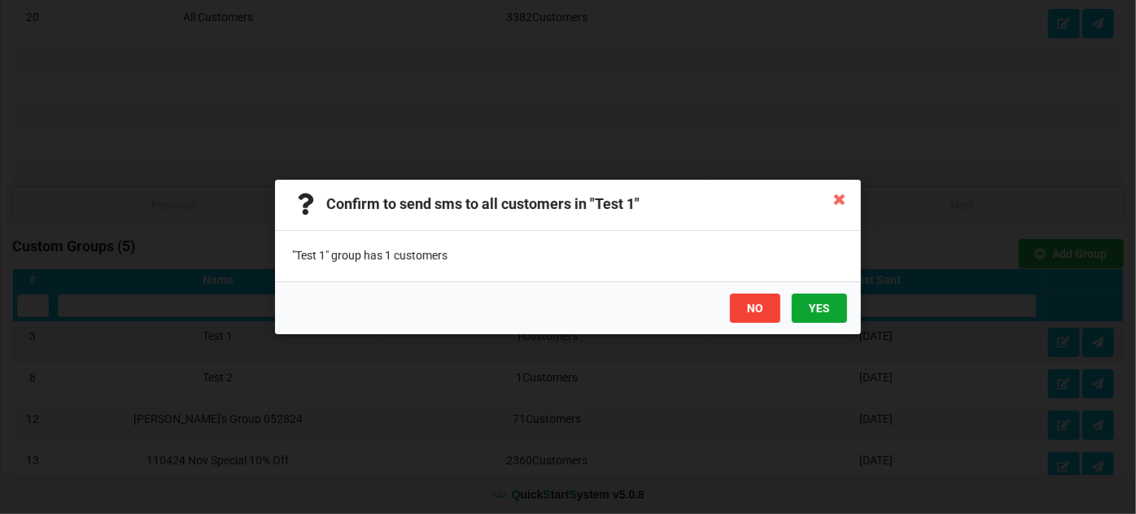
click at [824, 309] on button "YES" at bounding box center [819, 308] width 55 height 29
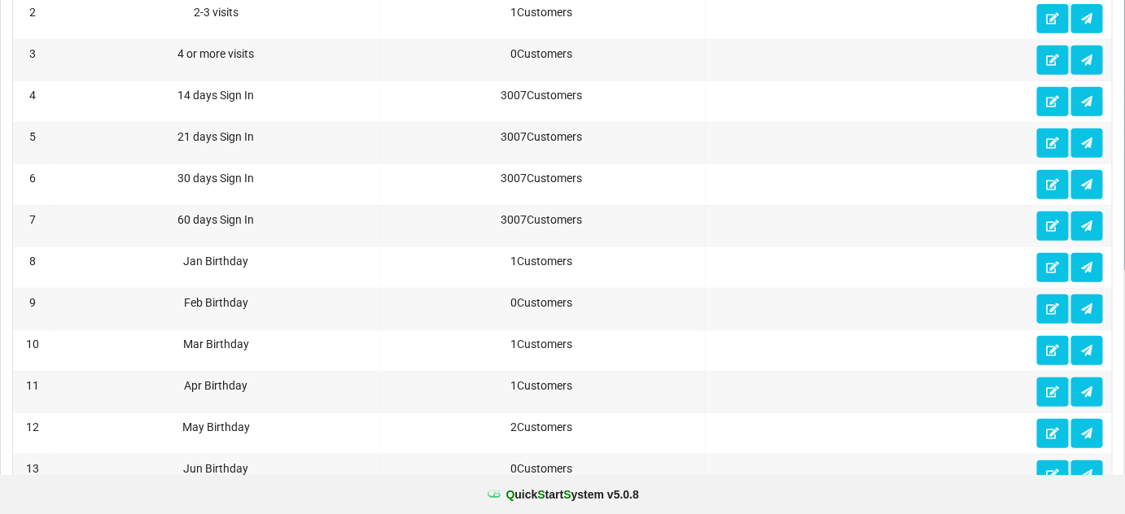
scroll to position [0, 0]
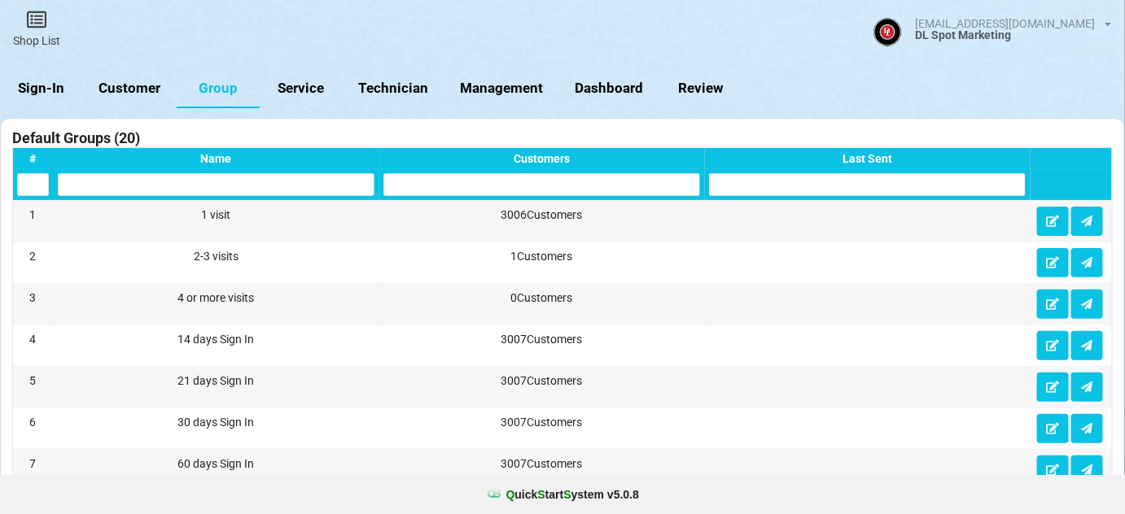
click at [121, 89] on link "Customer" at bounding box center [130, 88] width 94 height 39
select select "25"
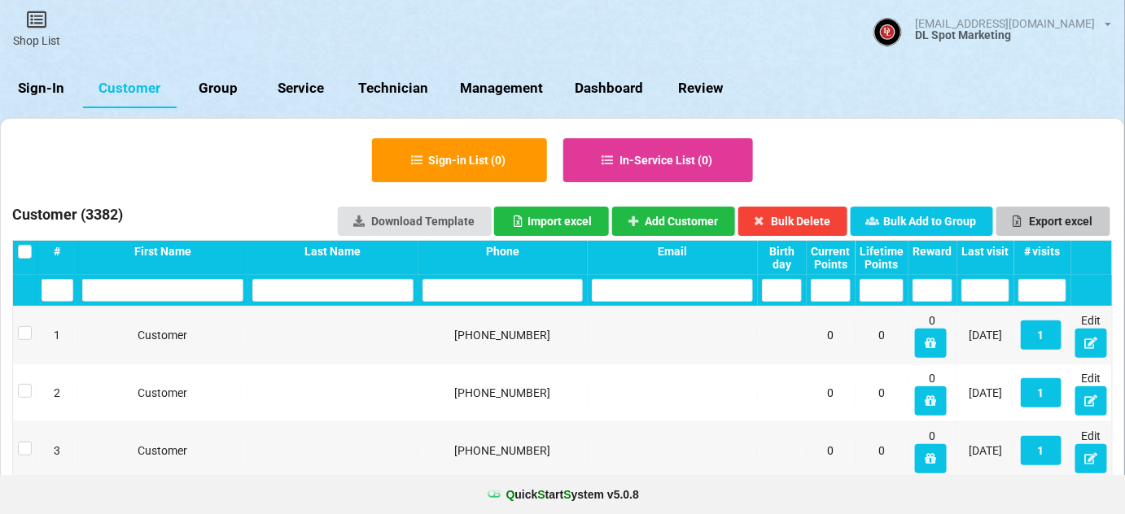
click at [1043, 217] on button "Export excel" at bounding box center [1053, 221] width 114 height 29
click at [219, 84] on link "Group" at bounding box center [218, 88] width 83 height 39
select select "25"
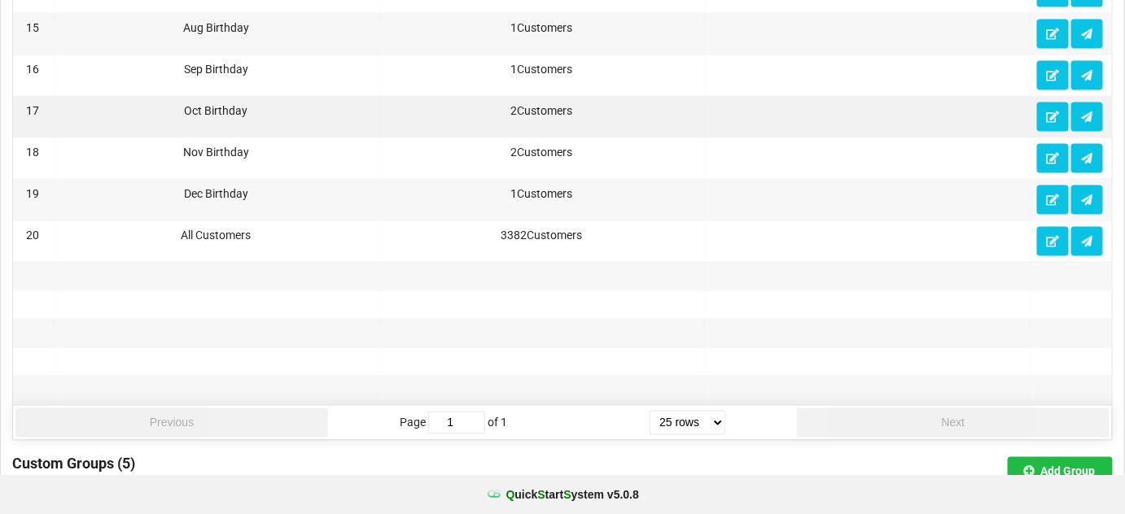
scroll to position [987, 0]
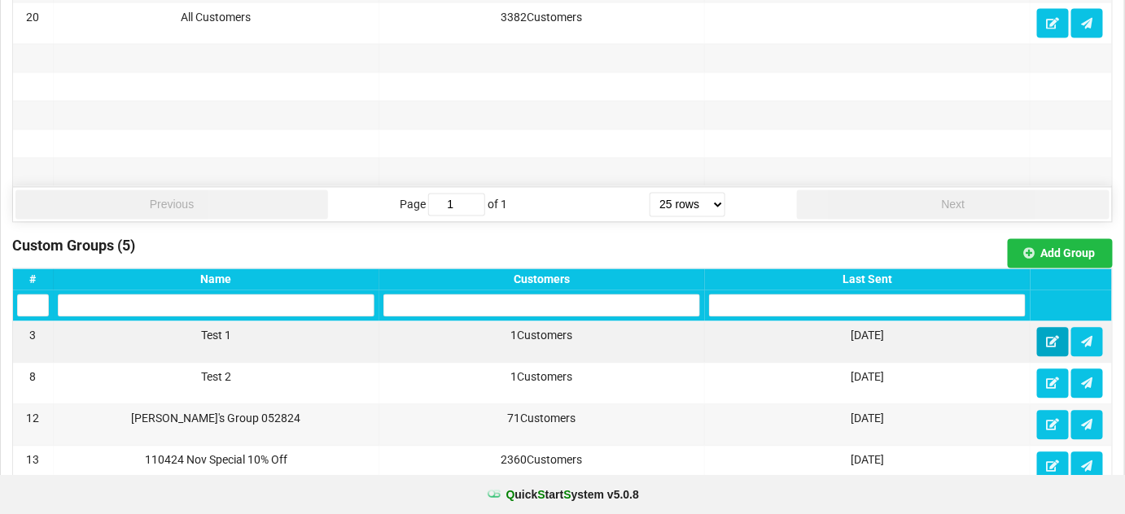
click at [1052, 337] on icon at bounding box center [1053, 342] width 14 height 10
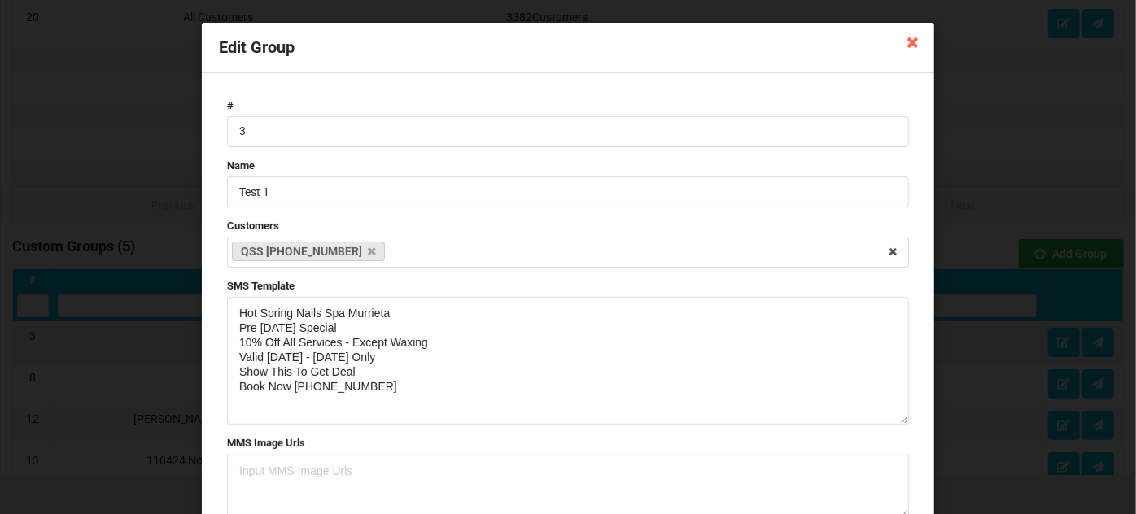
drag, startPoint x: 903, startPoint y: 355, endPoint x: 653, endPoint y: 422, distance: 258.9
click at [894, 419] on textarea "Hot Spring Nails Spa Murrieta Pre Labor Day Special 10% Off All Services - Exce…" at bounding box center [568, 361] width 682 height 128
drag, startPoint x: 372, startPoint y: 386, endPoint x: 214, endPoint y: 312, distance: 174.4
click at [214, 312] on div "# 3 Name Test 1 Customers QSS 1 - 832-794-7606 Select Customers Customer - 201-…" at bounding box center [568, 358] width 733 height 571
click at [909, 43] on icon at bounding box center [913, 41] width 26 height 26
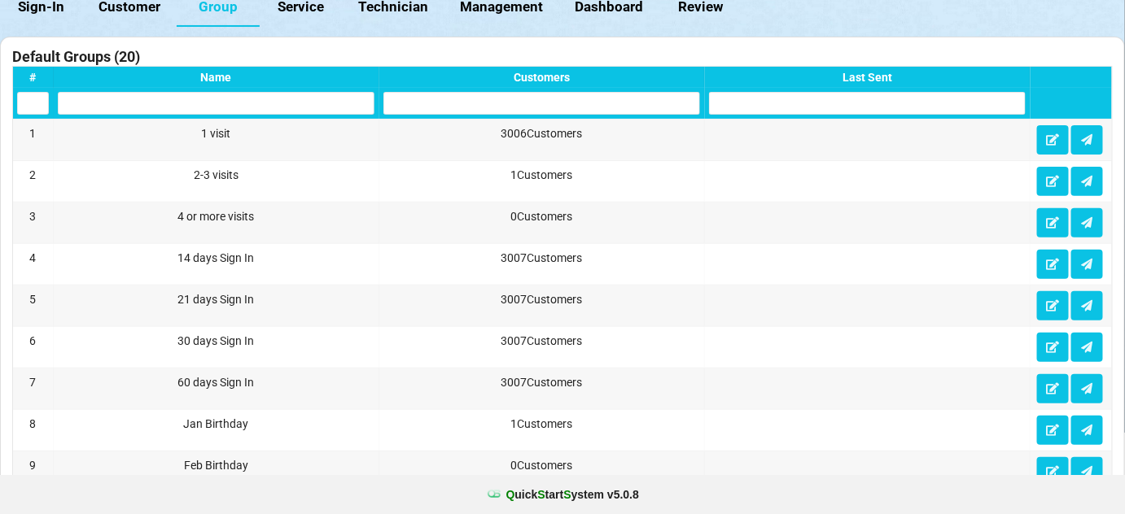
scroll to position [0, 0]
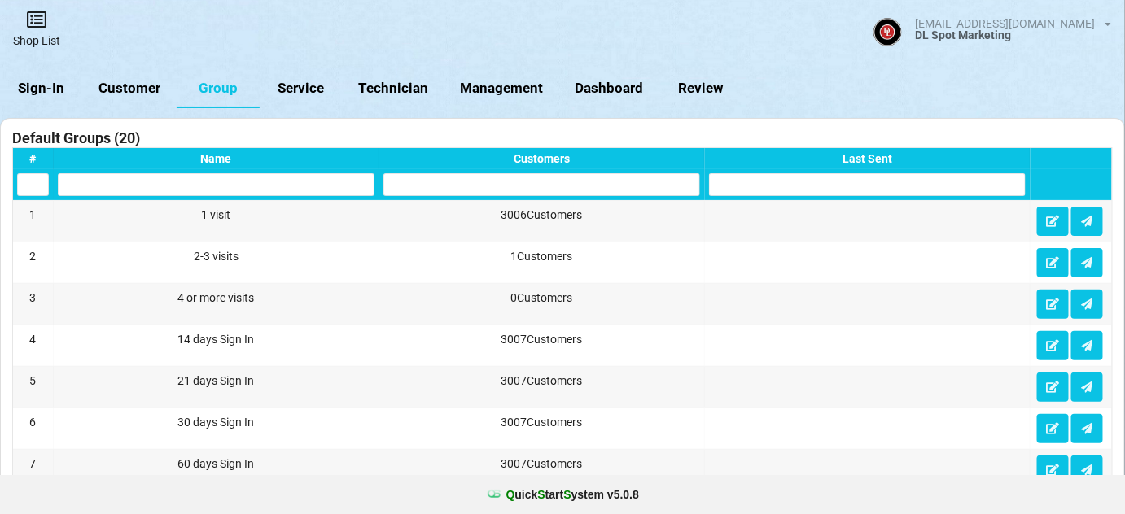
click at [42, 28] on icon at bounding box center [36, 20] width 23 height 20
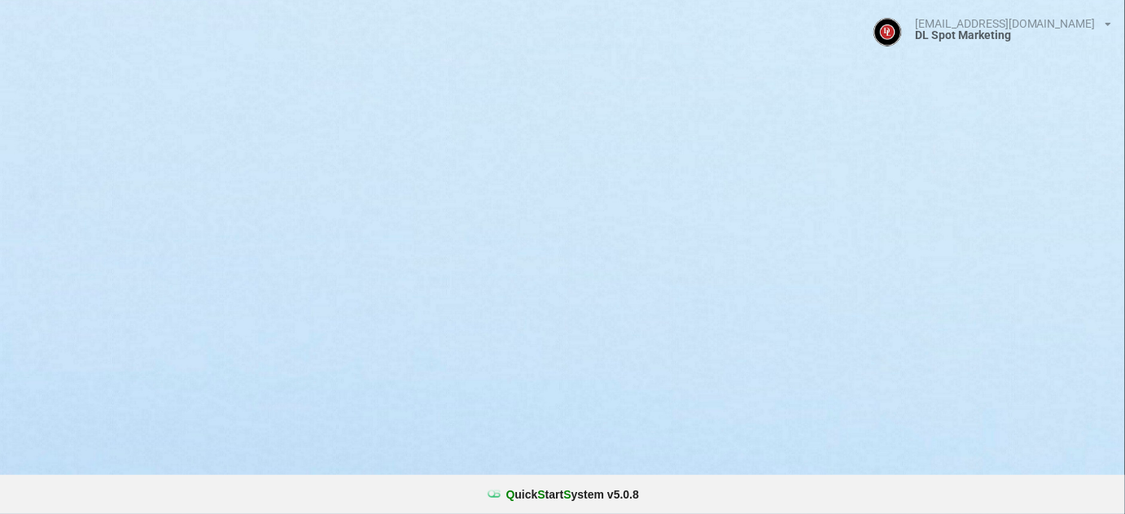
select select "25"
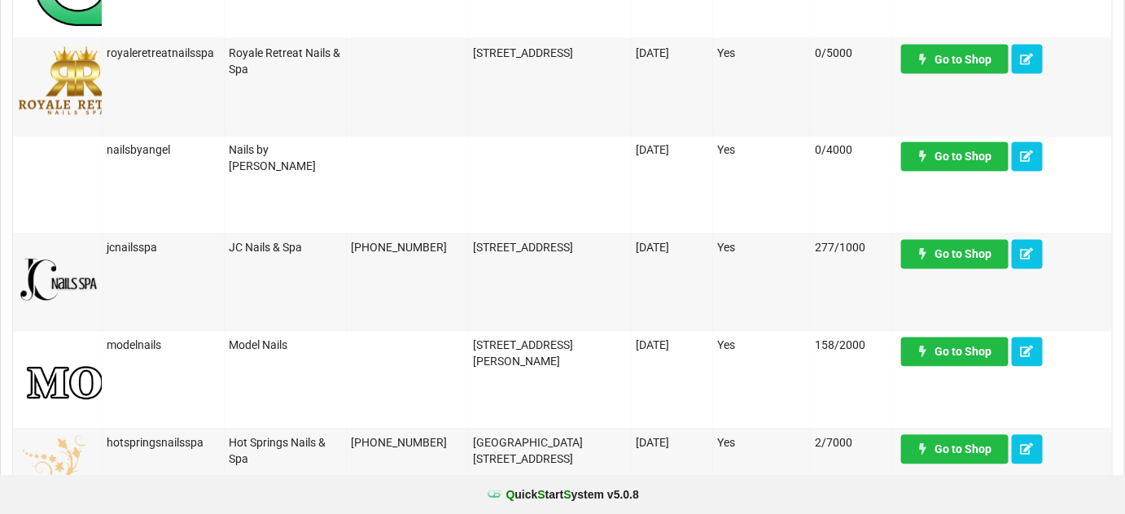
scroll to position [987, 0]
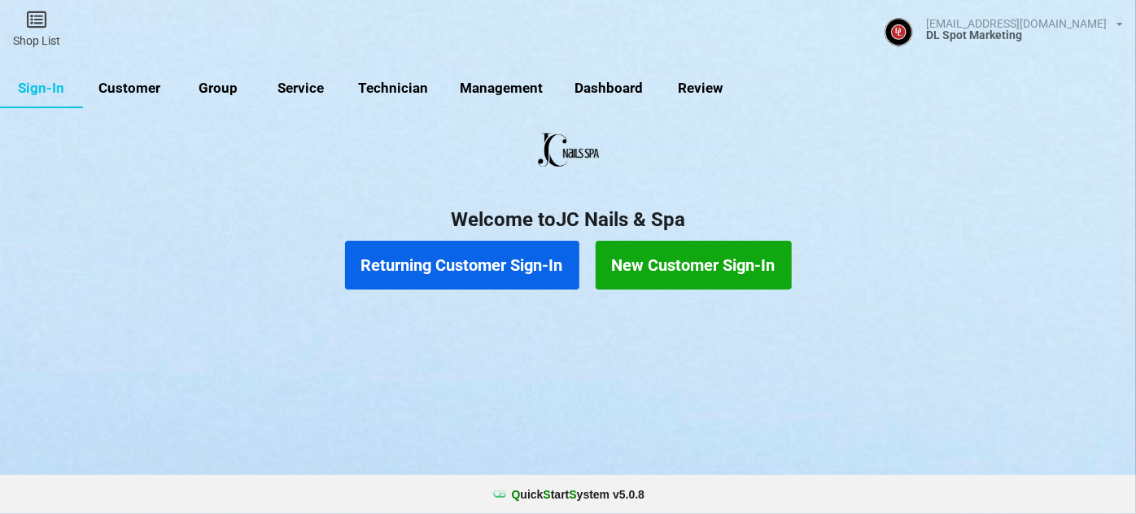
click at [139, 86] on link "Customer" at bounding box center [130, 88] width 94 height 39
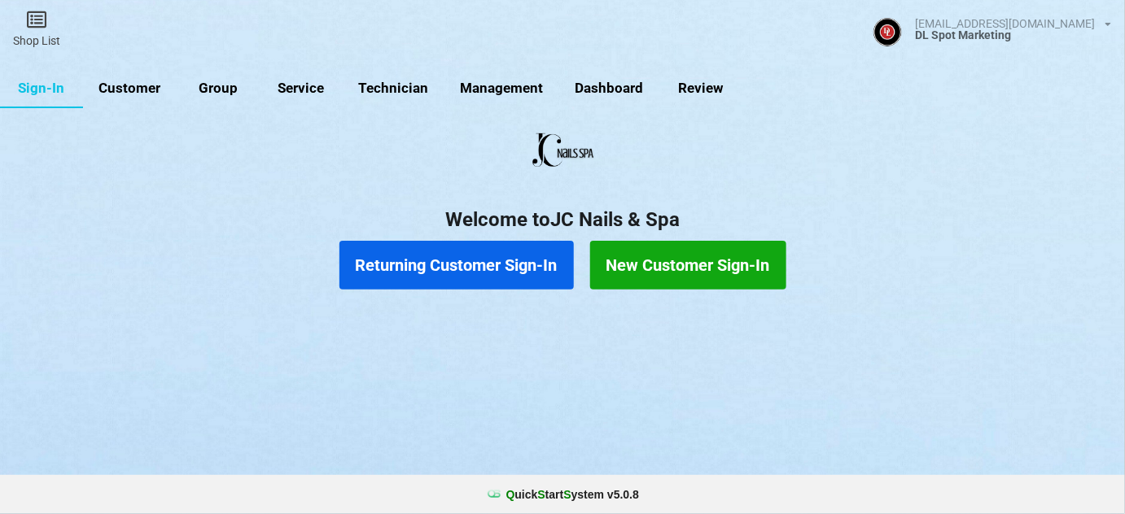
select select "25"
